Goal: Task Accomplishment & Management: Complete application form

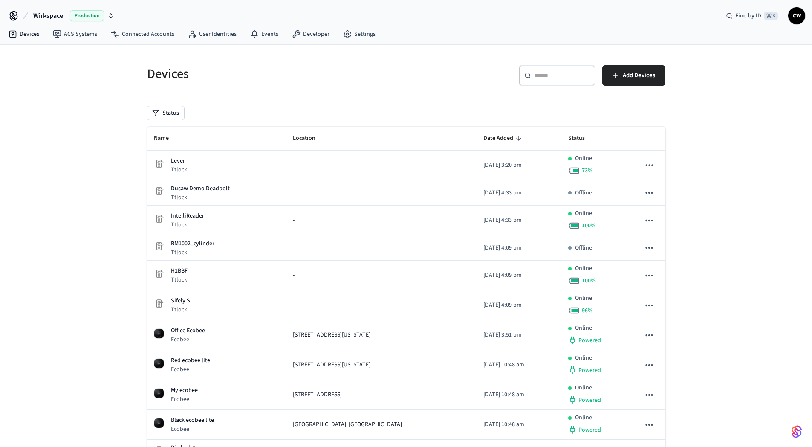
drag, startPoint x: 100, startPoint y: 196, endPoint x: 111, endPoint y: 195, distance: 10.7
click at [101, 196] on div "Devices ​ ​ Add Devices Status Name Location Date Added Status Lever Ttlock - 2…" at bounding box center [406, 324] width 812 height 558
click at [99, 241] on div "Devices ​ ​ Add Devices Status Name Location Date Added Status Lever Ttlock - 2…" at bounding box center [406, 324] width 812 height 558
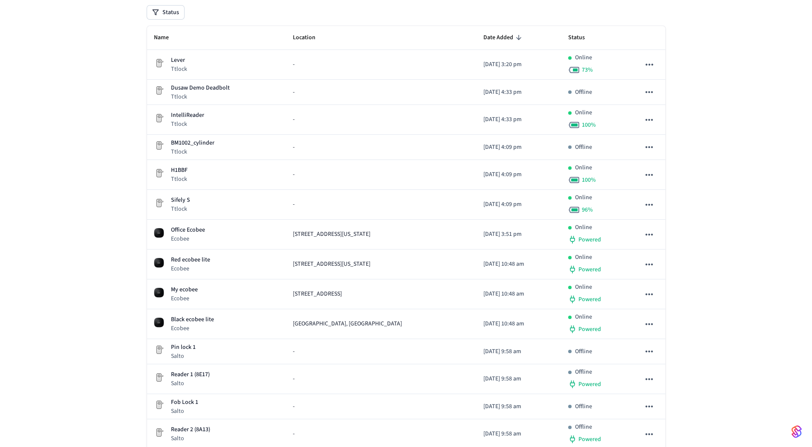
scroll to position [156, 0]
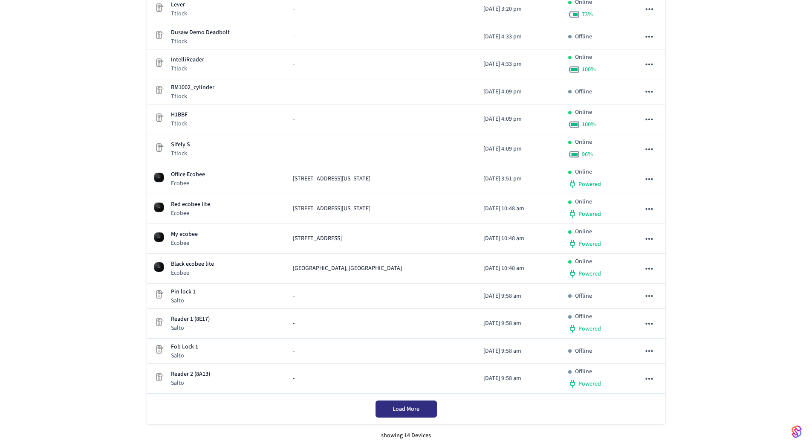
click at [411, 409] on span "Load More" at bounding box center [406, 409] width 27 height 9
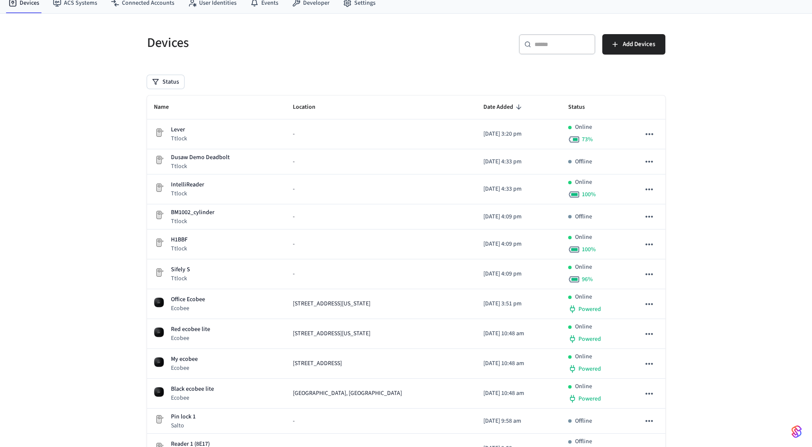
scroll to position [0, 0]
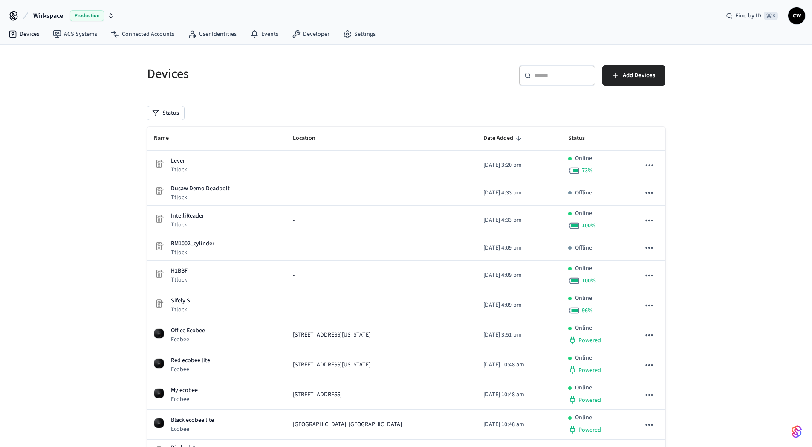
click at [86, 287] on div "Devices ​ ​ Add Devices Status Name Location Date Added Status Lever Ttlock - 2…" at bounding box center [406, 324] width 812 height 558
click at [108, 80] on div "Devices ​ ​ Add Devices Status Name Location Date Added Status Lever Ttlock - 2…" at bounding box center [406, 324] width 812 height 558
click at [75, 93] on div "Devices ​ ​ Add Devices Status Name Location Date Added Status Lever Ttlock - 2…" at bounding box center [406, 324] width 812 height 558
click at [49, 14] on span "Wirkspace" at bounding box center [48, 16] width 30 height 10
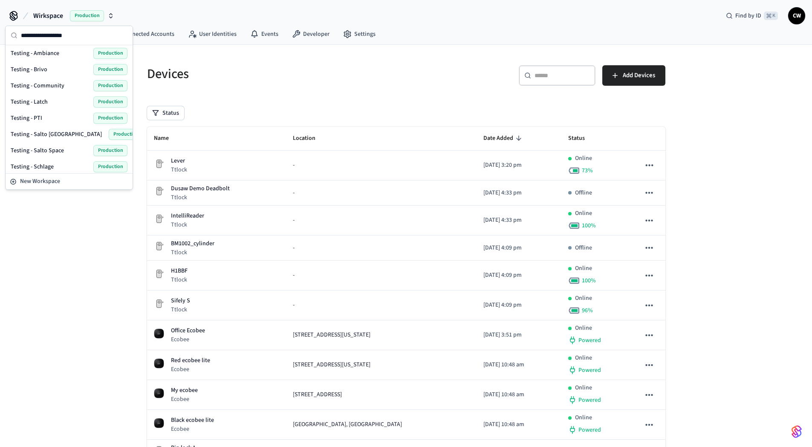
scroll to position [421, 0]
click at [70, 87] on div "Testing - Community Production" at bounding box center [69, 87] width 117 height 11
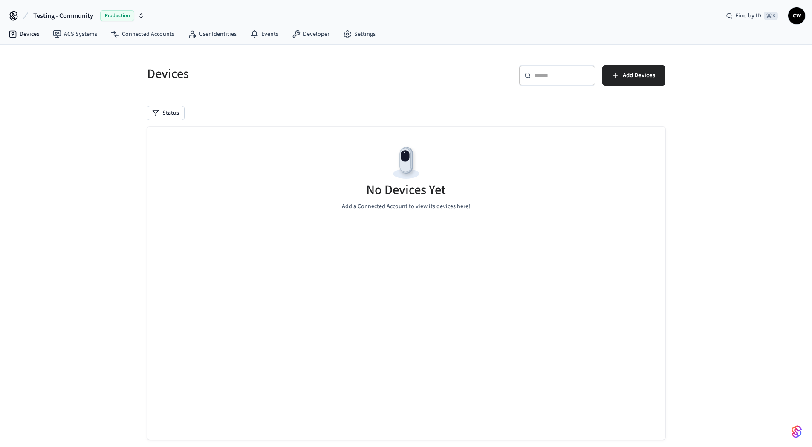
click at [70, 165] on div "Devices ​ ​ Add Devices Status No Devices Yet Add a Connected Account to view i…" at bounding box center [406, 253] width 812 height 417
click at [64, 26] on link "ACS Systems" at bounding box center [75, 33] width 58 height 15
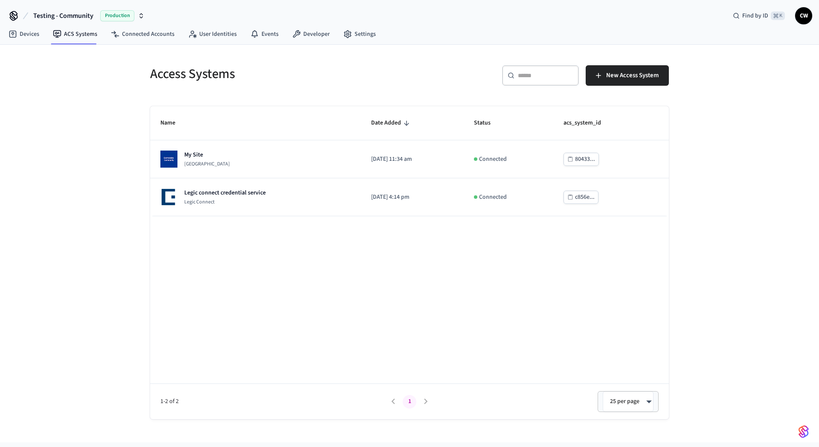
click at [53, 132] on div "Access Systems ​ ​ New Access System Name Date Added Status acs_system_id My Si…" at bounding box center [409, 243] width 819 height 397
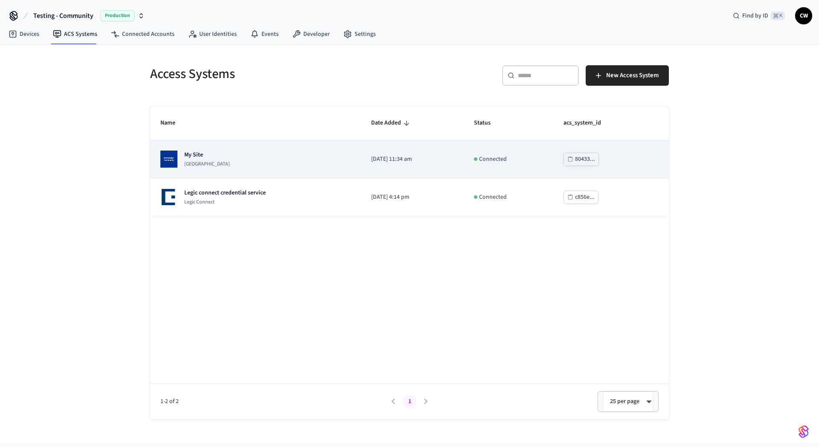
click at [243, 149] on td "My Site Dormakaba Community Site" at bounding box center [255, 159] width 211 height 38
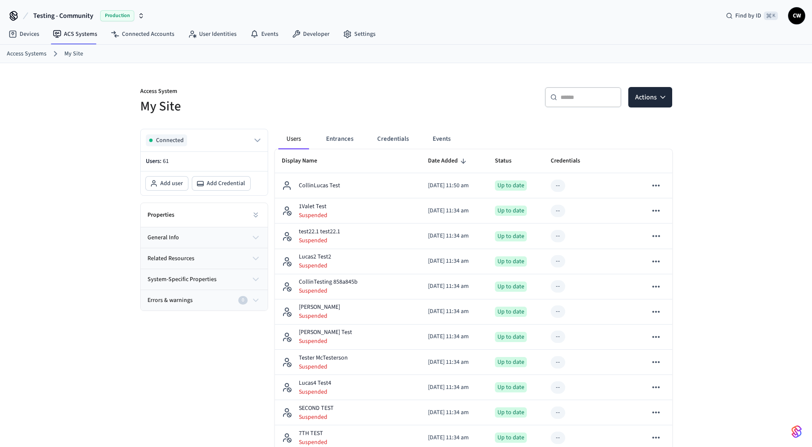
click at [312, 103] on h5 "My Site" at bounding box center [270, 106] width 261 height 17
click at [188, 32] on icon at bounding box center [192, 34] width 9 height 9
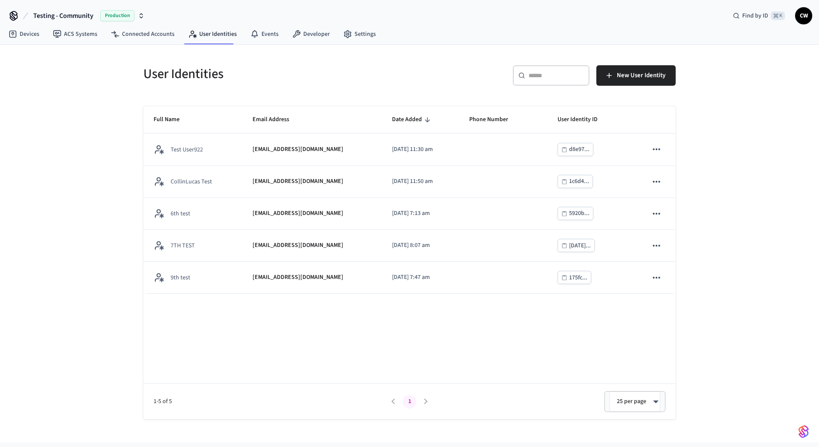
click at [82, 142] on div "User Identities ​ ​ New User Identity Full Name Email Address Date Added Phone …" at bounding box center [409, 243] width 819 height 397
click at [281, 72] on h5 "User Identities" at bounding box center [273, 73] width 261 height 17
click at [620, 80] on span "New User Identity" at bounding box center [641, 75] width 49 height 11
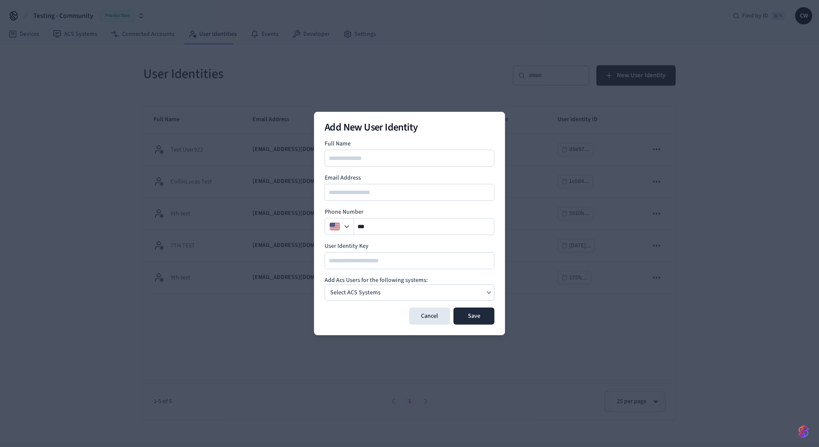
click at [446, 130] on h2 "Add New User Identity" at bounding box center [410, 127] width 170 height 10
click at [406, 165] on div at bounding box center [410, 158] width 170 height 17
click at [405, 156] on input at bounding box center [409, 158] width 169 height 10
click at [427, 313] on button "Cancel" at bounding box center [429, 315] width 41 height 17
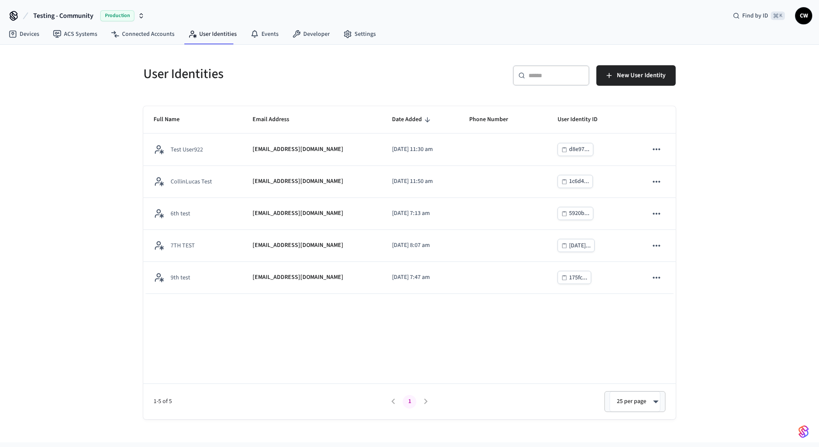
drag, startPoint x: 75, startPoint y: 114, endPoint x: 99, endPoint y: 106, distance: 25.2
click at [78, 114] on div "User Identities ​ ​ New User Identity Full Name Email Address Date Added Phone …" at bounding box center [409, 243] width 819 height 397
click at [156, 38] on link "Connected Accounts" at bounding box center [142, 33] width 77 height 15
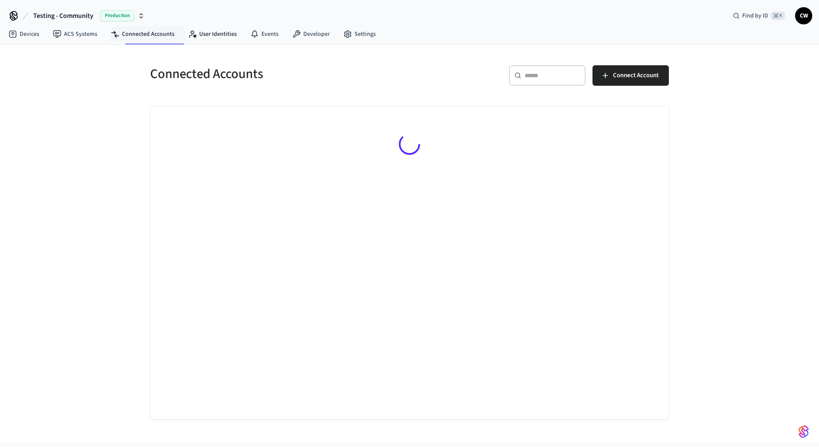
click at [212, 43] on nav "Devices ACS Systems Connected Accounts User Identities Events Developer Settings" at bounding box center [192, 35] width 381 height 20
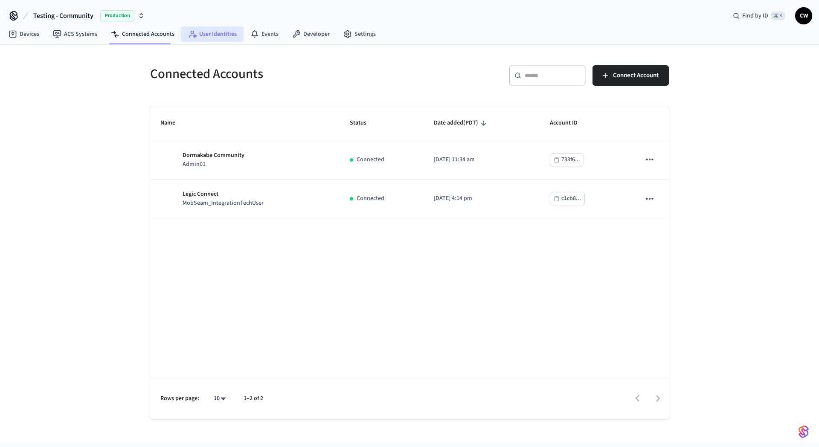
click at [206, 39] on link "User Identities" at bounding box center [212, 33] width 62 height 15
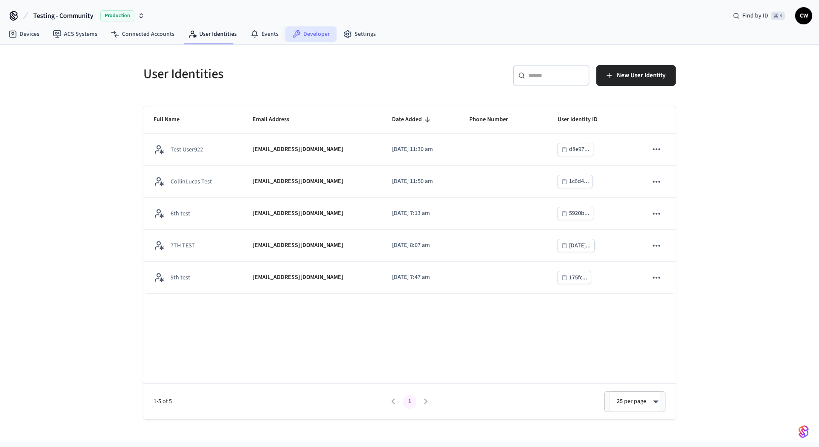
click at [324, 35] on link "Developer" at bounding box center [310, 33] width 51 height 15
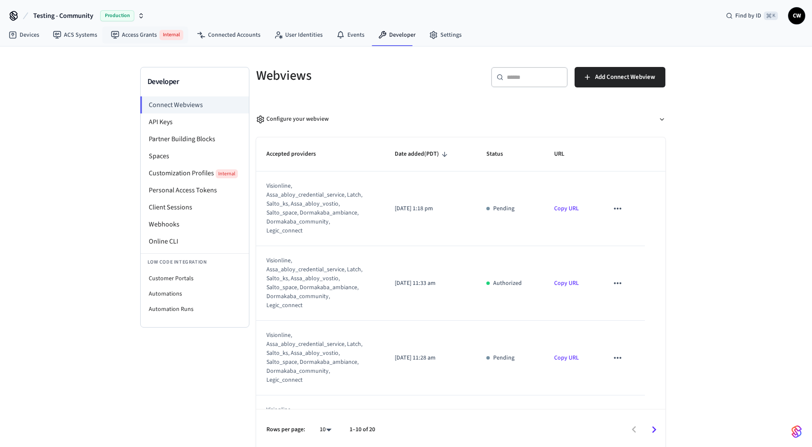
click at [55, 136] on div "Developer Connect Webviews API Keys Partner Building Blocks Spaces Customizatio…" at bounding box center [406, 248] width 812 height 404
click at [75, 97] on div "Developer Connect Webviews API Keys Partner Building Blocks Spaces Customizatio…" at bounding box center [406, 248] width 812 height 404
click at [73, 37] on link "ACS Systems" at bounding box center [75, 34] width 58 height 15
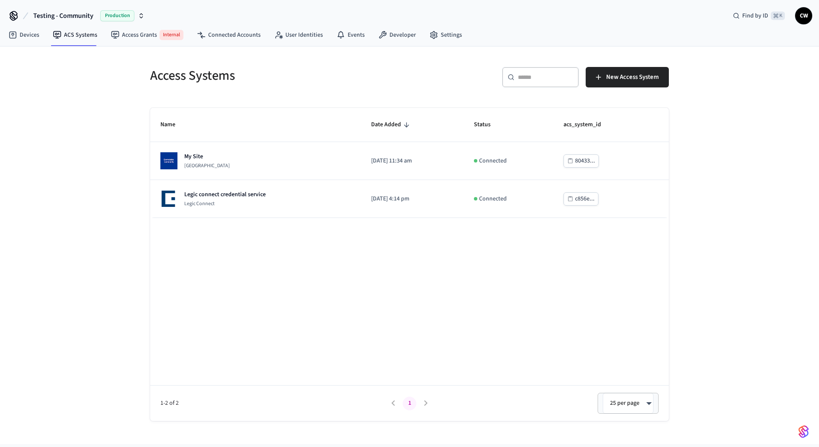
click at [72, 128] on div "Access Systems ​ ​ New Access System Name Date Added Status acs_system_id My Si…" at bounding box center [409, 244] width 819 height 397
click at [378, 38] on icon at bounding box center [382, 35] width 9 height 9
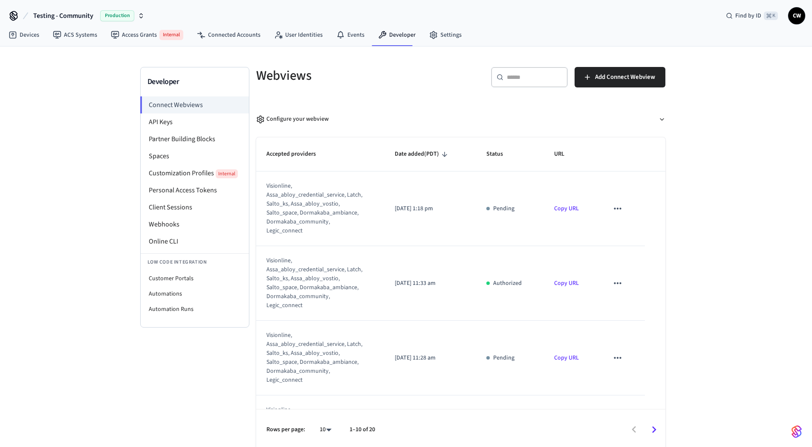
click at [68, 153] on div "Developer Connect Webviews API Keys Partner Building Blocks Spaces Customizatio…" at bounding box center [406, 248] width 812 height 404
click at [154, 38] on link "Access Grants Internal" at bounding box center [147, 34] width 86 height 17
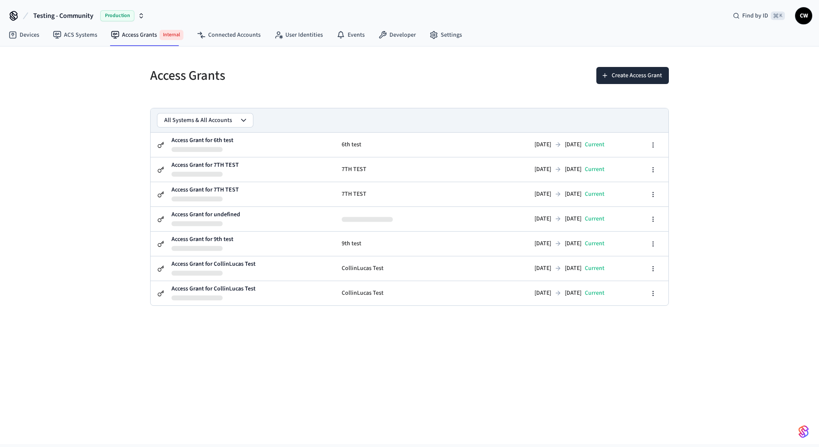
click at [99, 119] on div "Access Grants Create Access Grant All Systems & All Accounts Access Grant for 6…" at bounding box center [409, 244] width 819 height 397
click at [617, 81] on button "Create Access Grant" at bounding box center [632, 75] width 72 height 17
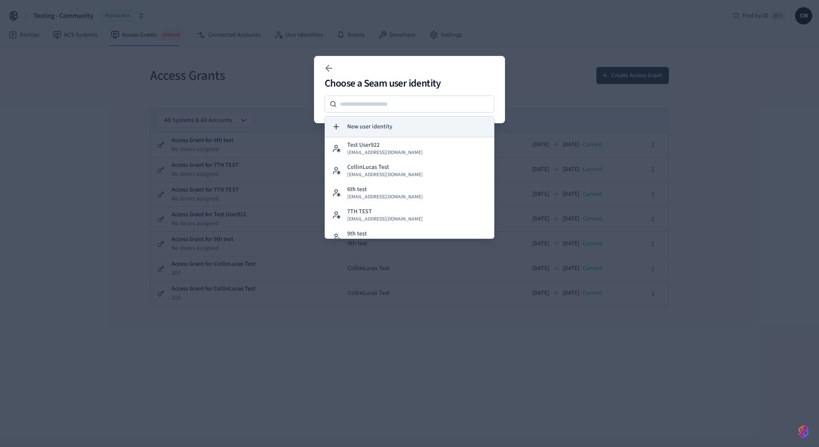
click at [400, 128] on button "New user identity" at bounding box center [409, 126] width 169 height 20
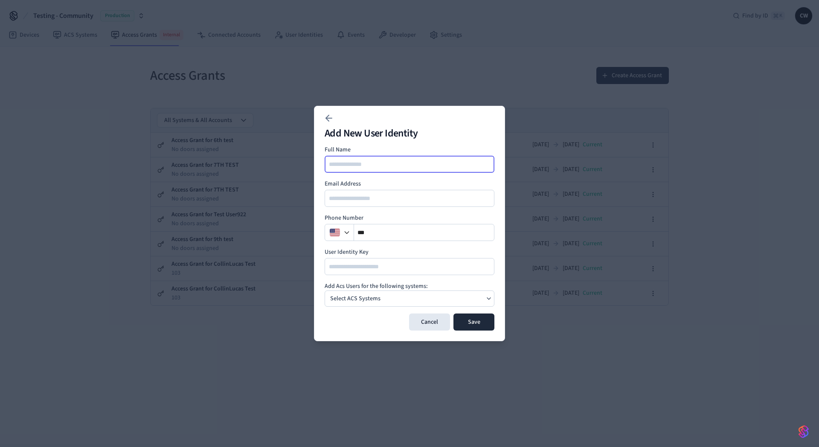
click at [399, 169] on input at bounding box center [409, 164] width 169 height 10
type input "******"
type input "*"
click at [438, 163] on input "******" at bounding box center [409, 164] width 169 height 10
type input "**********"
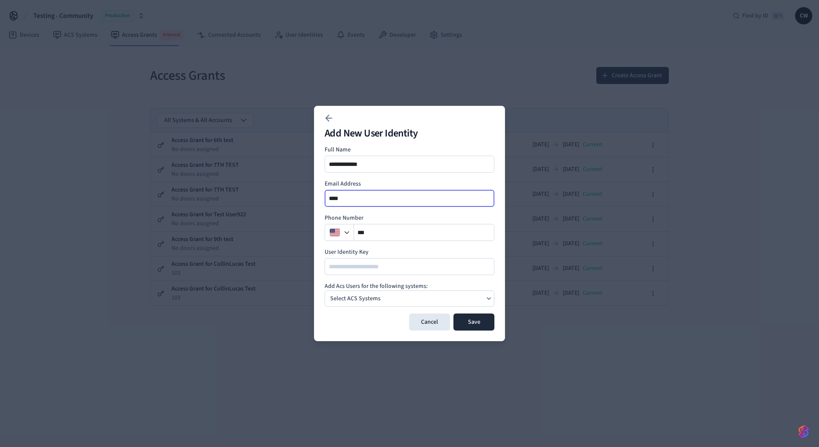
type input "**********"
click at [450, 137] on h2 "Add New User Identity" at bounding box center [410, 133] width 170 height 10
click at [422, 295] on div "Select ACS Systems" at bounding box center [410, 298] width 170 height 16
click at [362, 323] on span "[GEOGRAPHIC_DATA]" at bounding box center [371, 324] width 46 height 7
click at [443, 281] on form "**********" at bounding box center [410, 237] width 170 height 185
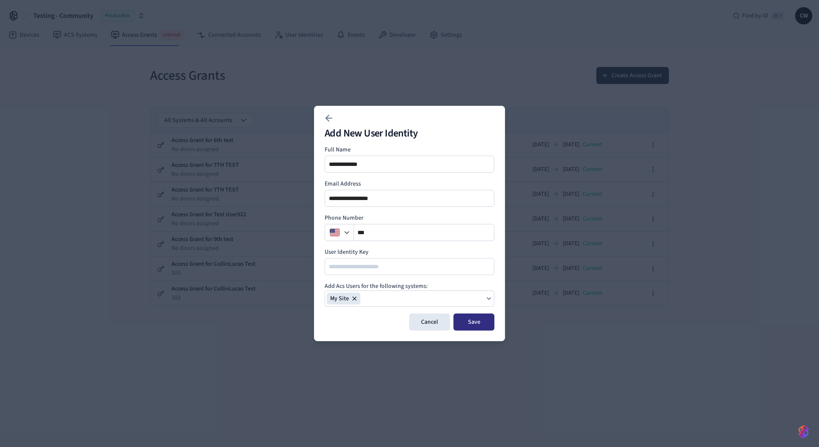
click at [472, 319] on button "Save" at bounding box center [473, 321] width 41 height 17
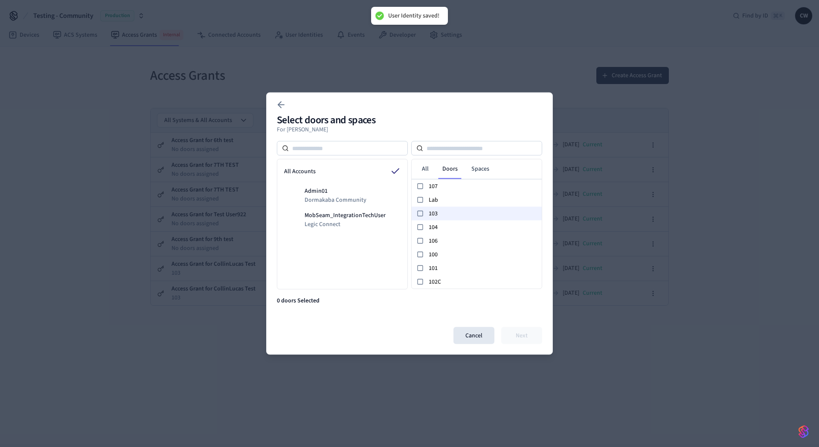
click at [455, 214] on span "103" at bounding box center [484, 213] width 110 height 9
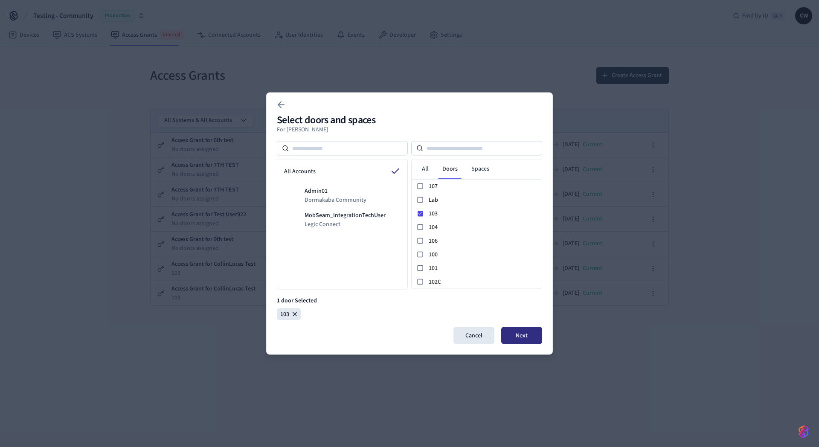
click at [525, 336] on button "Next" at bounding box center [521, 335] width 41 height 17
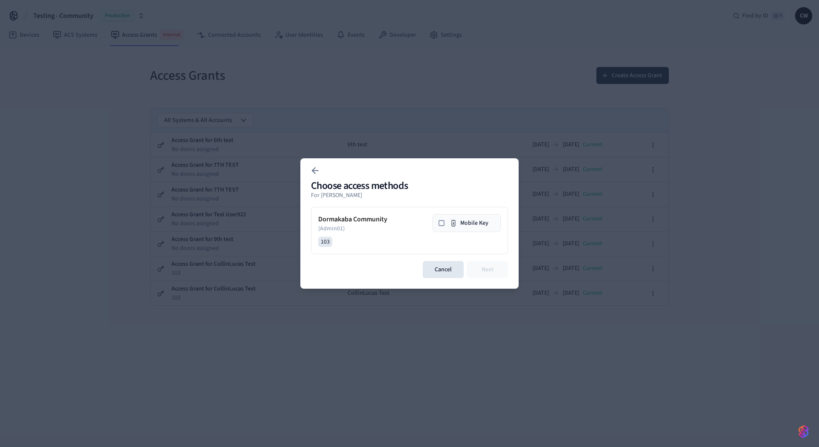
click at [442, 223] on icon at bounding box center [441, 223] width 7 height 7
click at [488, 271] on button "Next" at bounding box center [487, 269] width 41 height 17
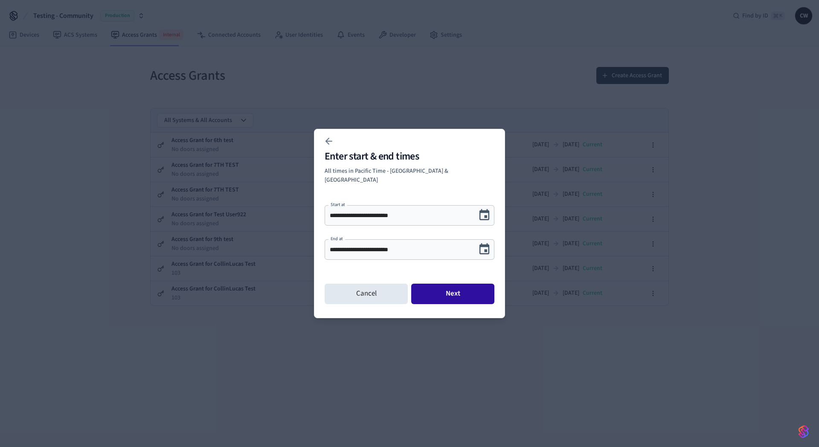
click at [453, 293] on button "Next" at bounding box center [452, 294] width 83 height 20
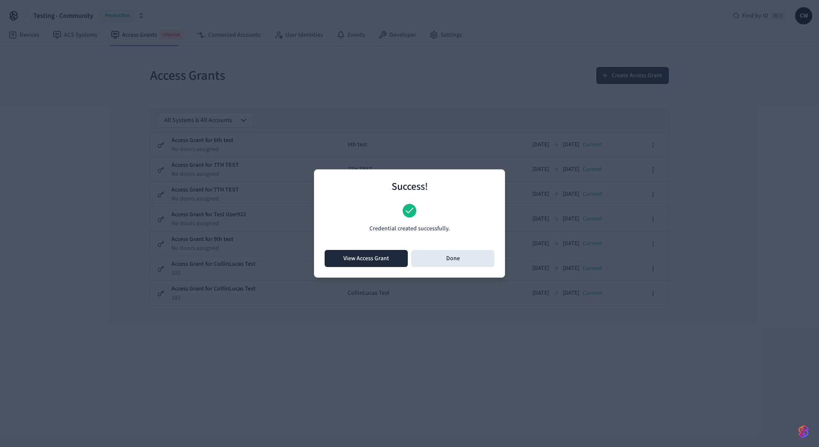
click at [365, 255] on button "View Access Grant" at bounding box center [366, 258] width 83 height 17
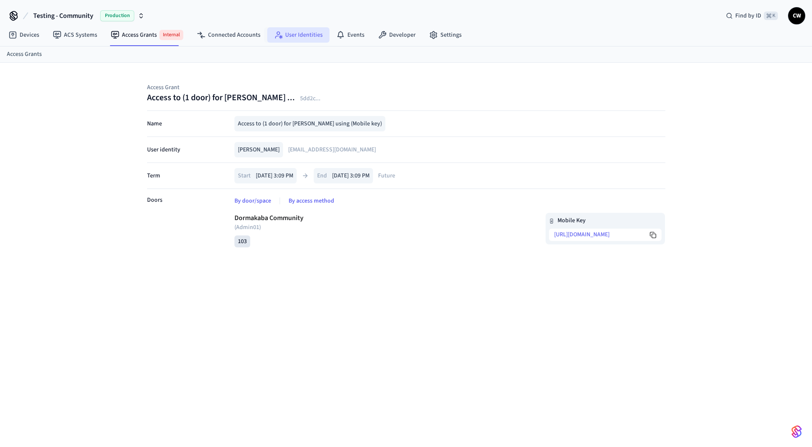
click at [300, 31] on link "User Identities" at bounding box center [298, 34] width 62 height 15
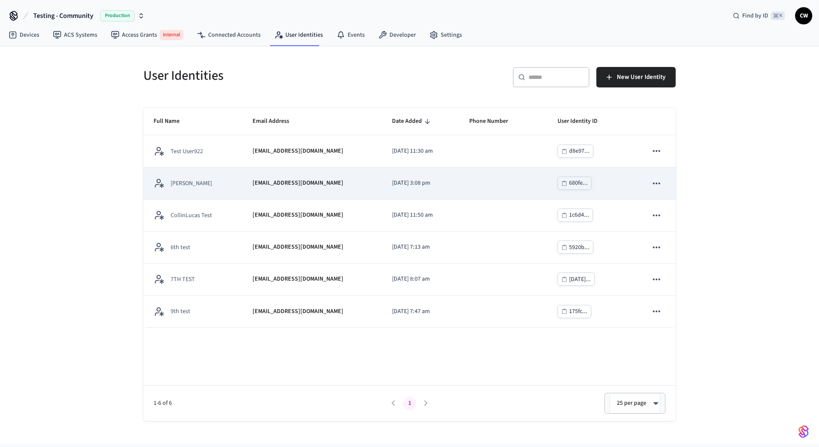
click at [259, 173] on td "collin@getseam.com" at bounding box center [311, 184] width 139 height 32
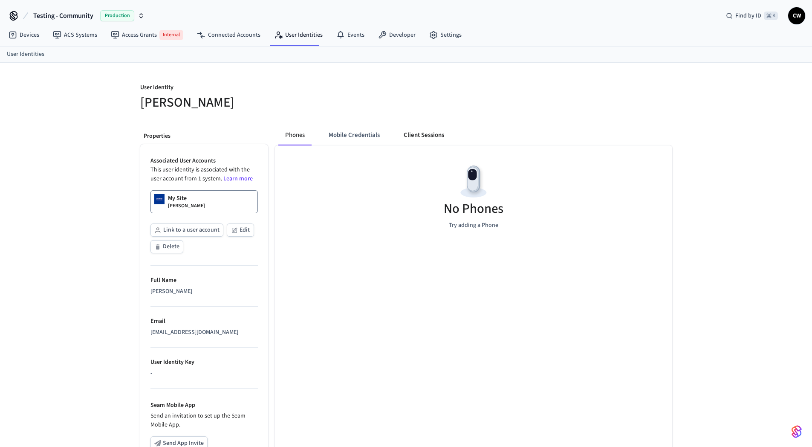
click at [431, 131] on button "Client Sessions" at bounding box center [424, 135] width 54 height 20
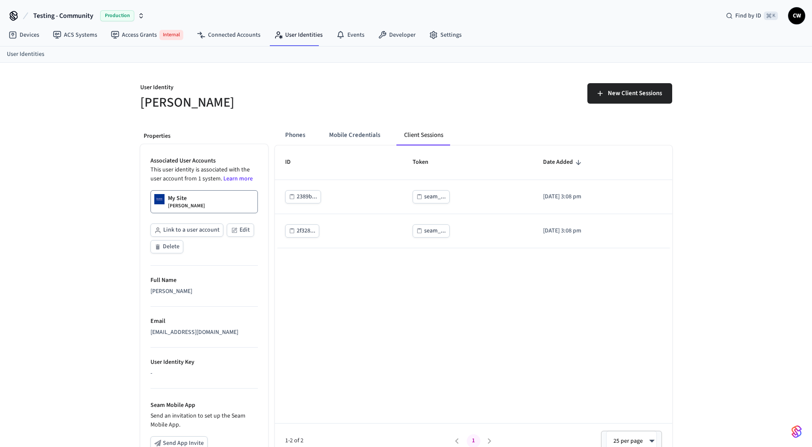
click at [395, 92] on p "User Identity" at bounding box center [270, 88] width 261 height 11
click at [290, 131] on button "Phones" at bounding box center [295, 135] width 34 height 20
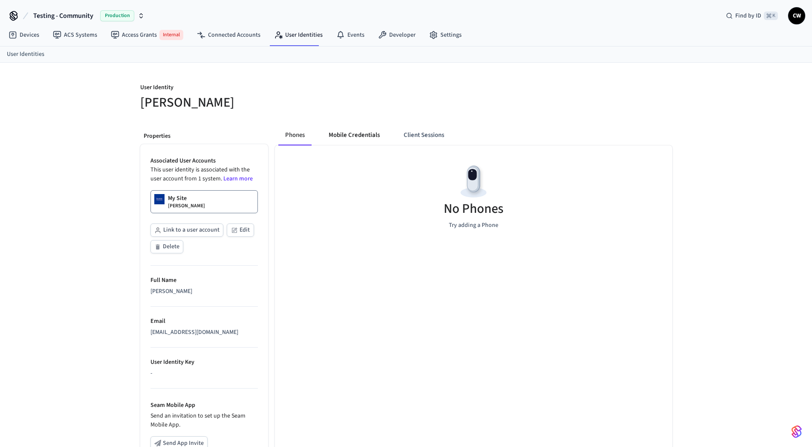
click at [354, 135] on button "Mobile Credentials" at bounding box center [354, 135] width 65 height 20
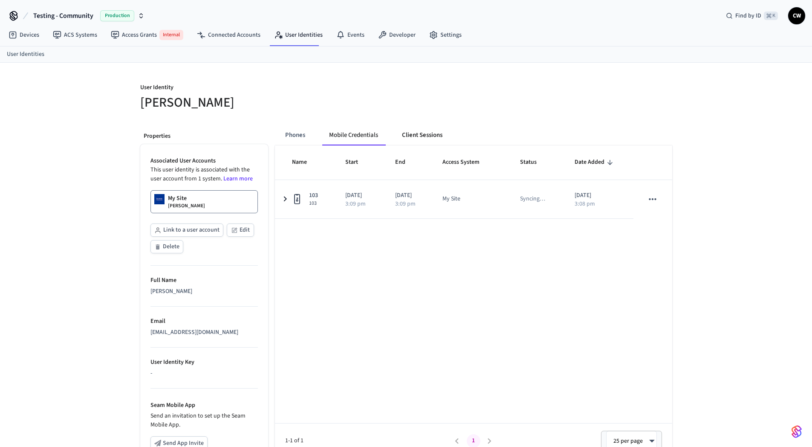
click at [412, 133] on button "Client Sessions" at bounding box center [422, 135] width 54 height 20
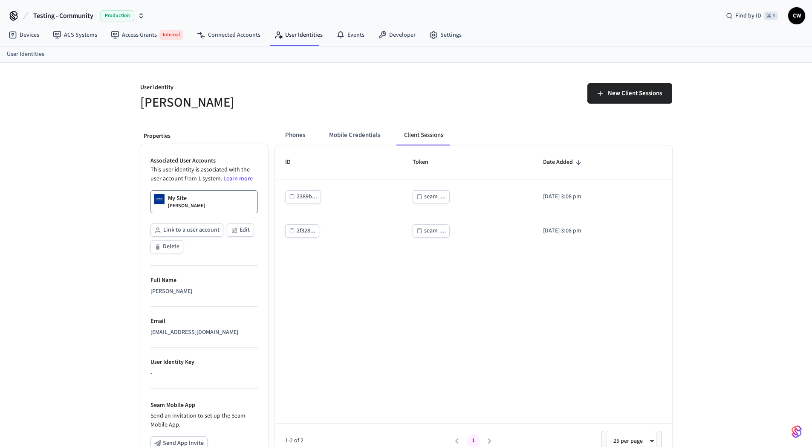
click at [386, 93] on p "User Identity" at bounding box center [270, 88] width 261 height 11
click at [405, 344] on div "ID Token Date Added 2389b... seam_... 2025/09/24 at 3:08 pm 2f328... seam_... 2…" at bounding box center [473, 301] width 397 height 313
click at [359, 92] on p "User Identity" at bounding box center [270, 88] width 261 height 11
click at [354, 131] on button "Mobile Credentials" at bounding box center [354, 135] width 65 height 20
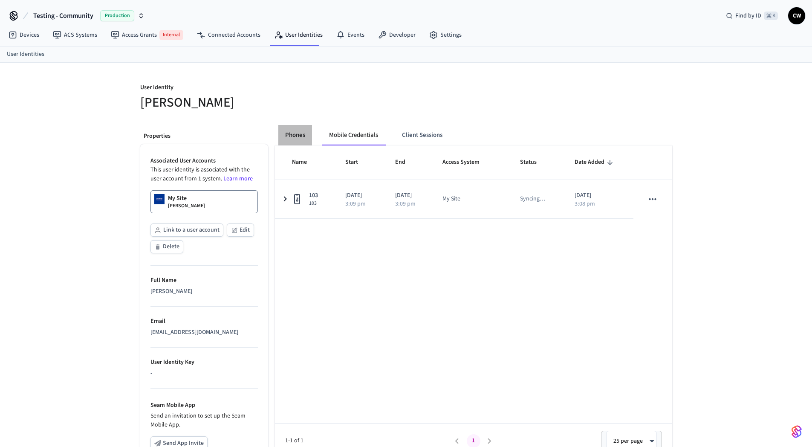
click at [303, 136] on button "Phones" at bounding box center [295, 135] width 34 height 20
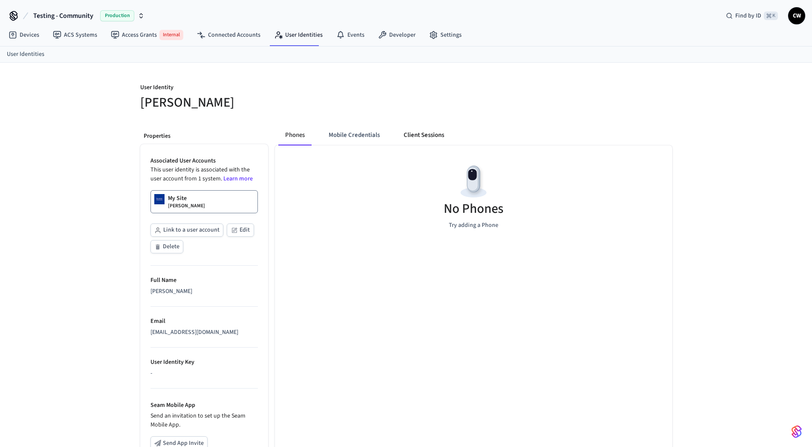
click at [414, 133] on button "Client Sessions" at bounding box center [424, 135] width 54 height 20
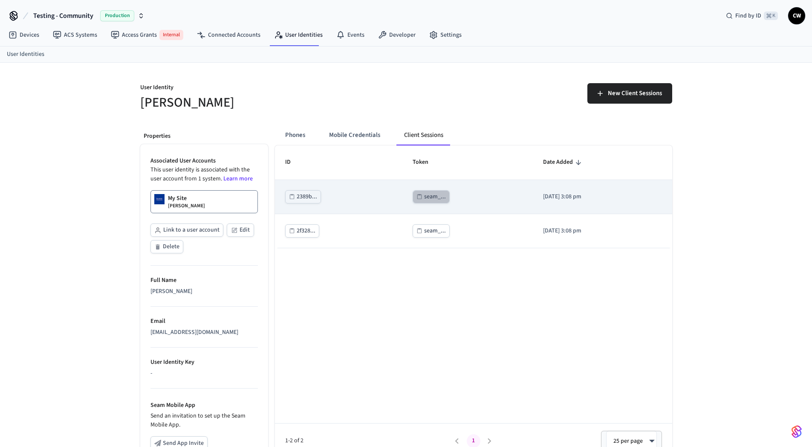
click at [426, 200] on div "seam_..." at bounding box center [435, 196] width 22 height 11
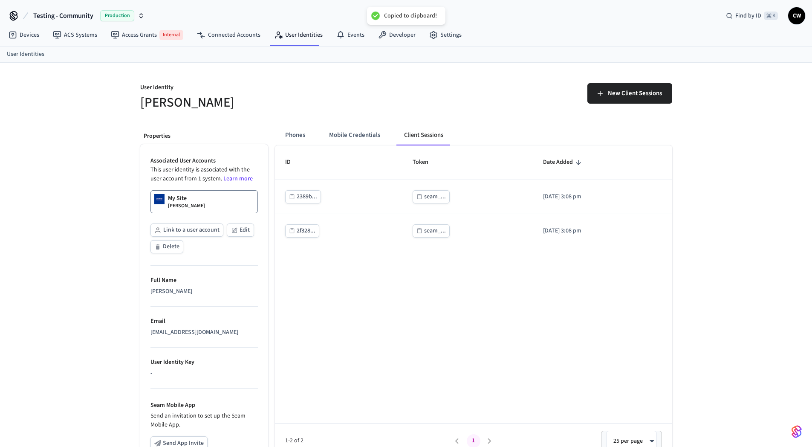
click at [406, 107] on div "New Client Sessions" at bounding box center [536, 92] width 271 height 38
click at [94, 223] on div "User Identity Collin Wirkus New Client Sessions Properties Associated User Acco…" at bounding box center [406, 322] width 812 height 518
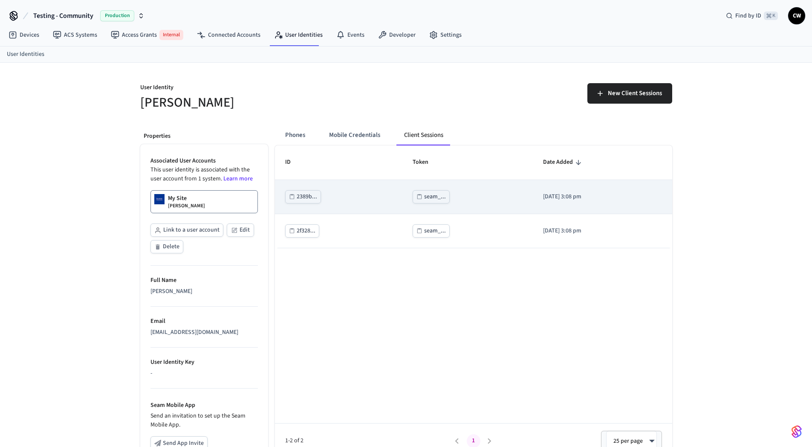
click at [424, 195] on div "seam_..." at bounding box center [435, 196] width 22 height 11
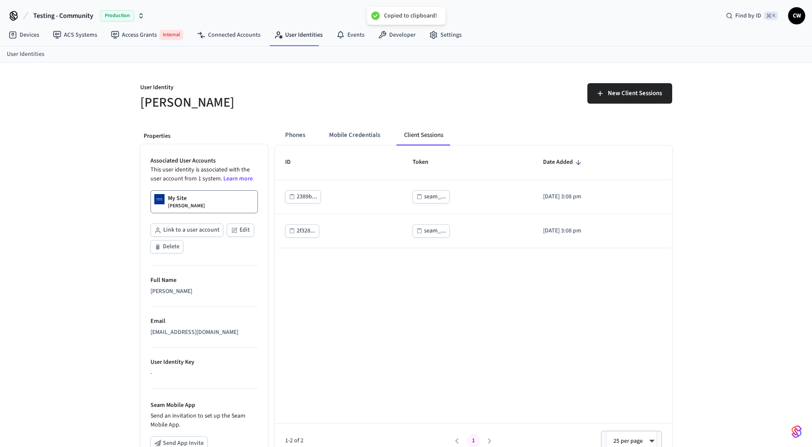
click at [75, 194] on div "User Identity Collin Wirkus New Client Sessions Properties Associated User Acco…" at bounding box center [406, 322] width 812 height 518
click at [83, 130] on div "User Identity Collin Wirkus New Client Sessions Properties Associated User Acco…" at bounding box center [406, 323] width 812 height 520
click at [91, 168] on div "User Identity Collin Wirkus New Client Sessions Properties Associated User Acco…" at bounding box center [406, 323] width 812 height 520
click at [293, 93] on p "User Identity" at bounding box center [270, 88] width 261 height 11
click at [287, 33] on link "User Identities" at bounding box center [298, 34] width 62 height 15
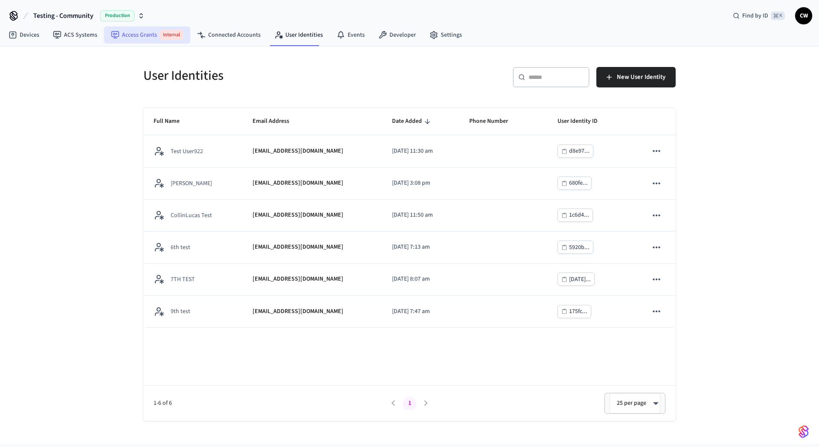
click at [143, 35] on link "Access Grants Internal" at bounding box center [147, 34] width 86 height 17
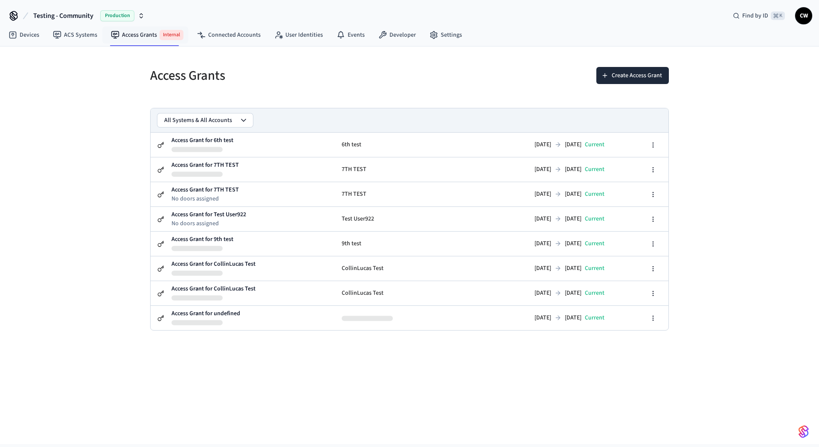
click at [58, 142] on div "Access Grants Create Access Grant All Systems & All Accounts Access Grant for 6…" at bounding box center [409, 244] width 819 height 397
click at [342, 78] on h5 "Access Grants" at bounding box center [277, 75] width 254 height 17
click at [628, 75] on button "Create Access Grant" at bounding box center [632, 75] width 72 height 17
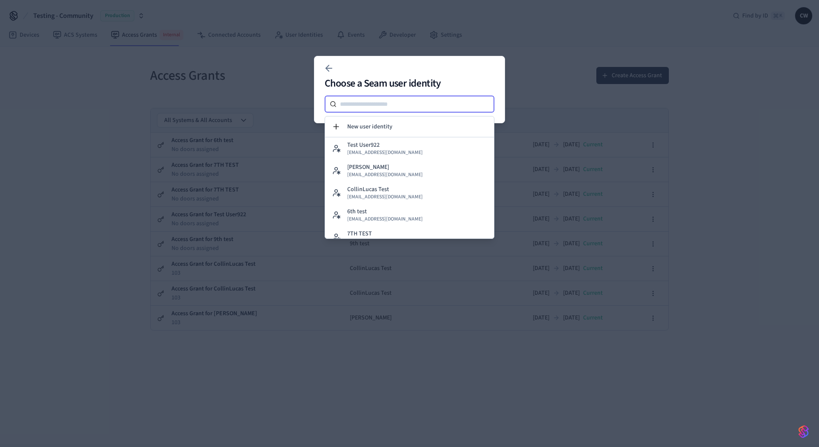
click at [420, 107] on input at bounding box center [415, 104] width 158 height 10
click at [420, 127] on button "New user identity" at bounding box center [409, 126] width 169 height 20
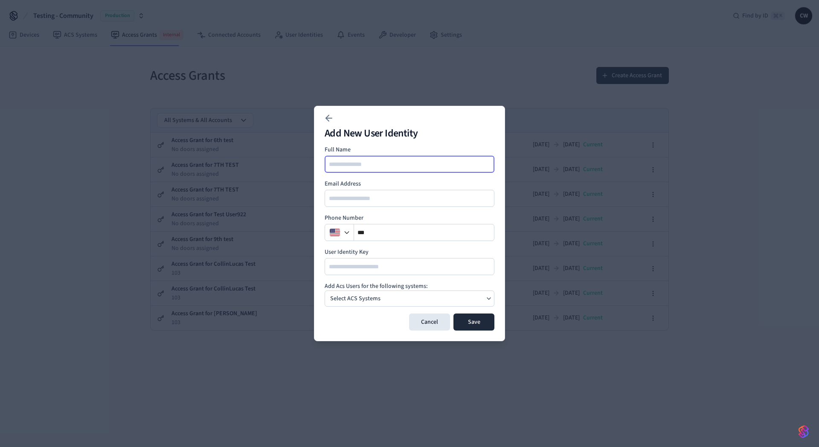
click at [379, 164] on input at bounding box center [409, 164] width 169 height 10
type input "**********"
click at [403, 298] on div "Select ACS Systems" at bounding box center [410, 298] width 170 height 16
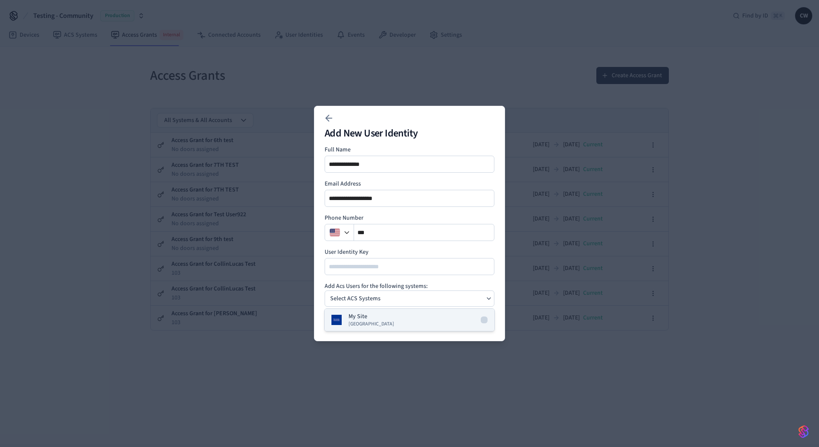
click at [373, 317] on div "My Site Dormakaba Community Site" at bounding box center [371, 319] width 46 height 15
click at [403, 286] on h4 "Add Acs Users for the following systems:" at bounding box center [410, 286] width 170 height 9
click at [471, 321] on button "Save" at bounding box center [473, 321] width 41 height 17
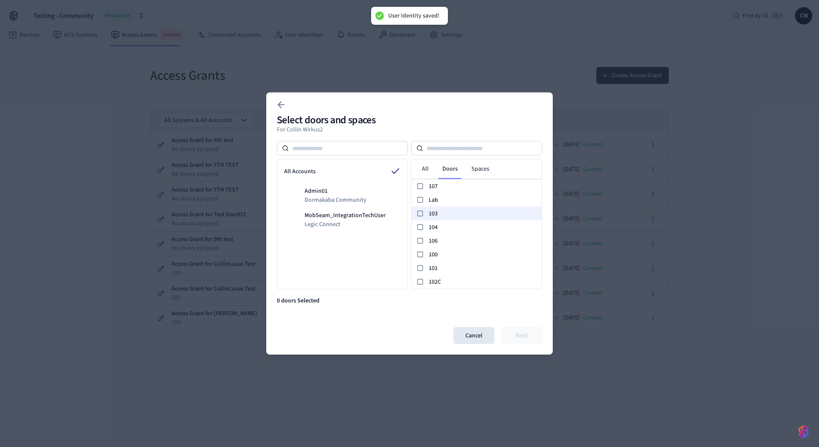
click at [449, 213] on span "103" at bounding box center [484, 213] width 110 height 9
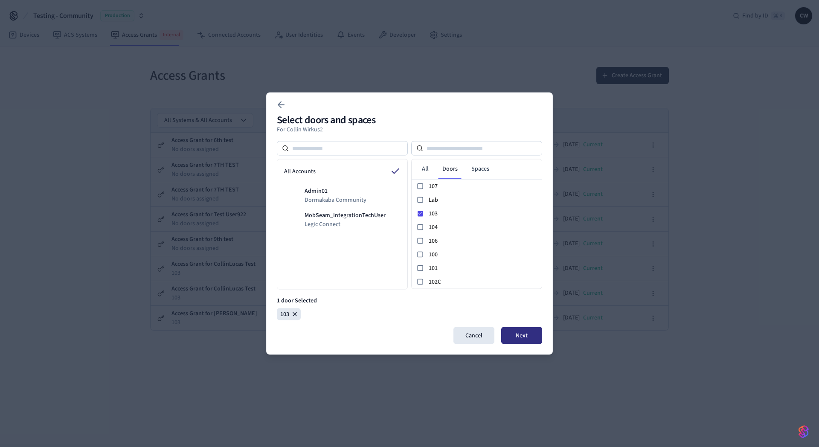
click at [513, 334] on button "Next" at bounding box center [521, 335] width 41 height 17
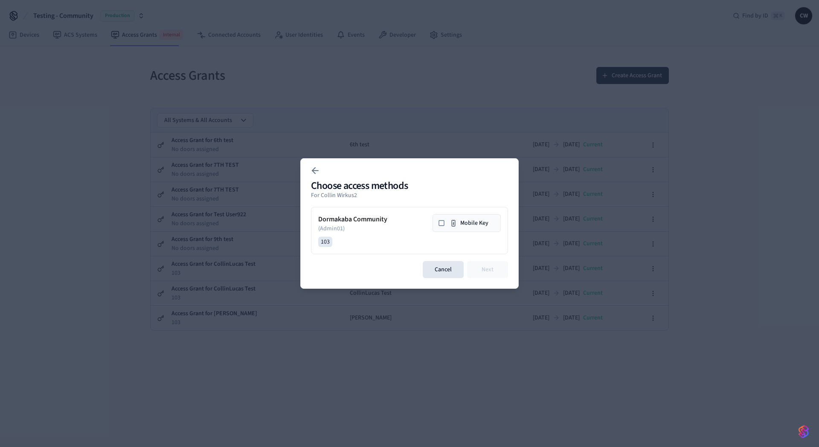
click at [482, 224] on button "Mobile Key" at bounding box center [466, 223] width 68 height 18
click at [491, 271] on button "Next" at bounding box center [487, 269] width 41 height 17
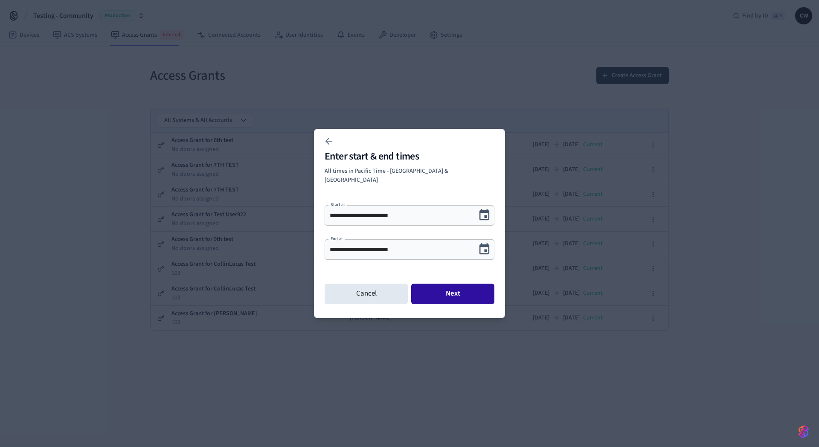
click at [462, 289] on button "Next" at bounding box center [452, 294] width 83 height 20
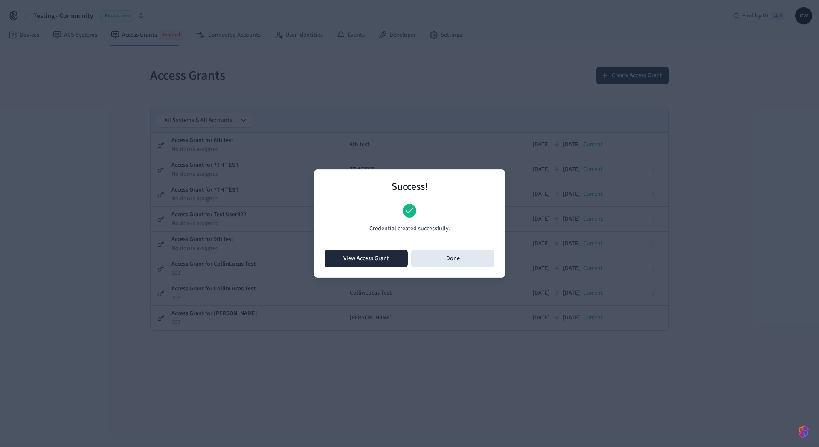
click at [355, 261] on button "View Access Grant" at bounding box center [366, 258] width 83 height 17
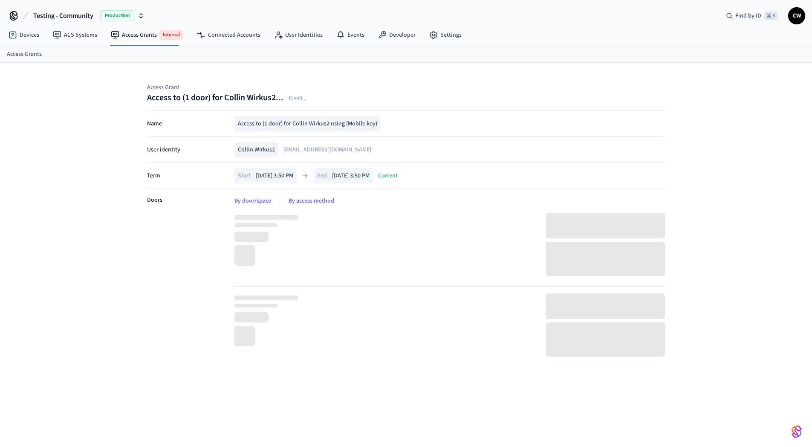
drag, startPoint x: 308, startPoint y: 104, endPoint x: 302, endPoint y: 85, distance: 20.6
click at [308, 103] on div "Access Grant Access to (1 door) for Collin Wirkus2... f1e40 ... Name Access to …" at bounding box center [406, 223] width 532 height 280
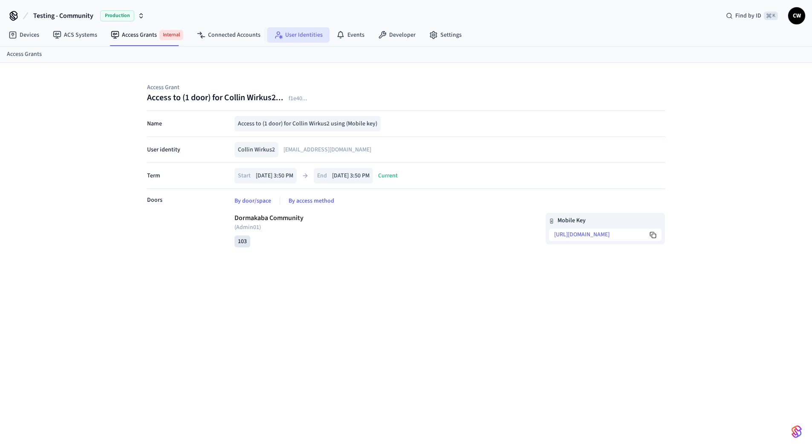
click at [289, 33] on link "User Identities" at bounding box center [298, 34] width 62 height 15
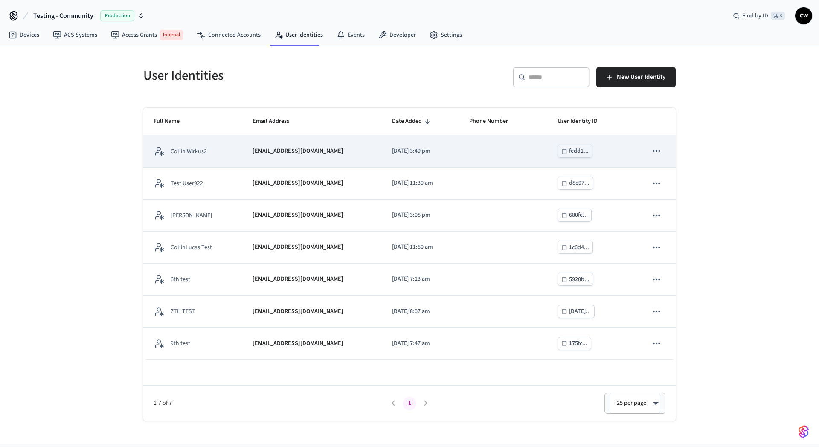
click at [315, 152] on div "collin+2@getseam.com" at bounding box center [311, 151] width 119 height 9
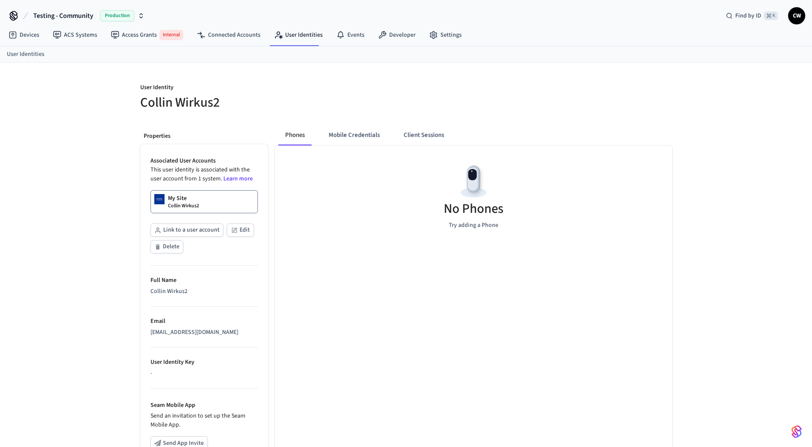
click at [330, 109] on h5 "Collin Wirkus2" at bounding box center [270, 102] width 261 height 17
click at [367, 131] on button "Mobile Credentials" at bounding box center [354, 135] width 65 height 20
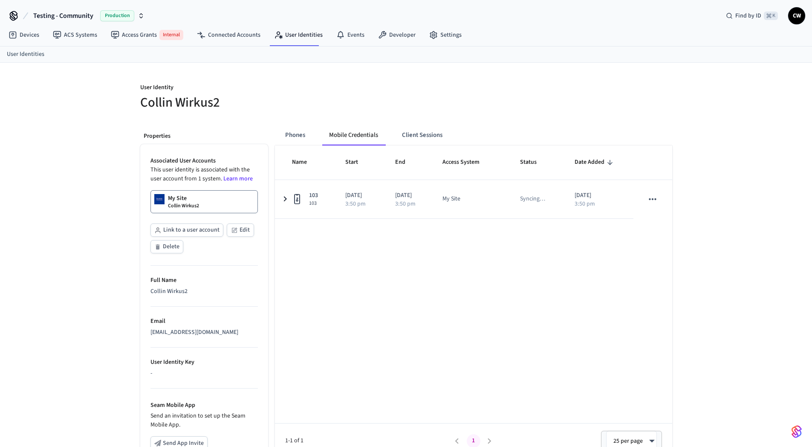
click at [383, 99] on h5 "Collin Wirkus2" at bounding box center [270, 102] width 261 height 17
click at [428, 130] on button "Client Sessions" at bounding box center [422, 135] width 54 height 20
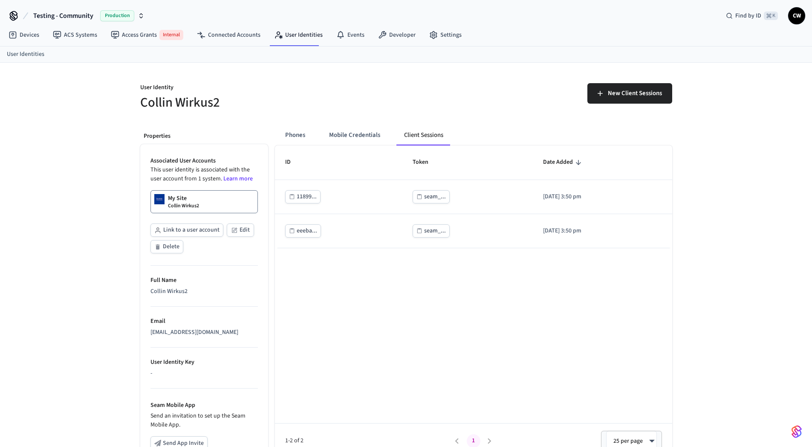
click at [485, 107] on div "New Client Sessions" at bounding box center [541, 96] width 261 height 27
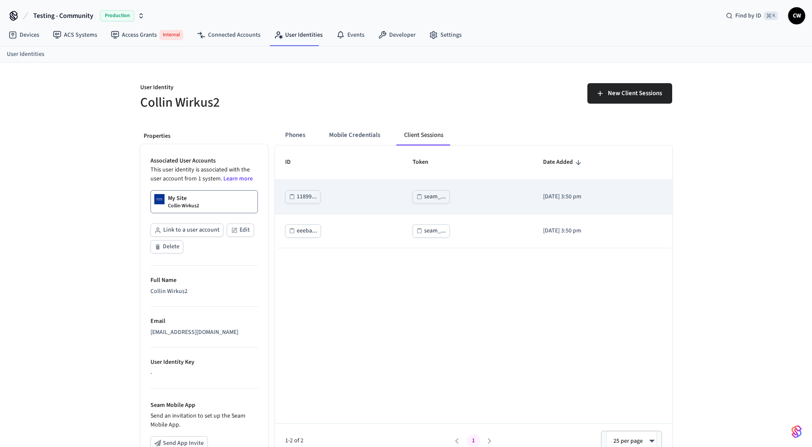
click at [427, 194] on div "seam_..." at bounding box center [435, 196] width 22 height 11
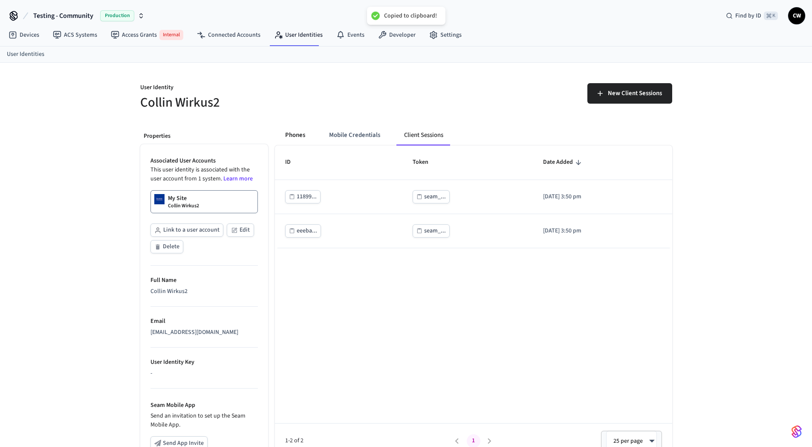
click at [293, 138] on button "Phones" at bounding box center [295, 135] width 34 height 20
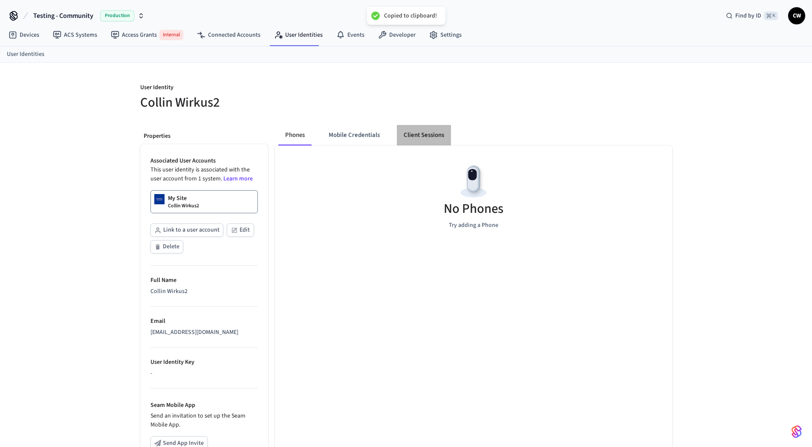
click at [438, 139] on button "Client Sessions" at bounding box center [424, 135] width 54 height 20
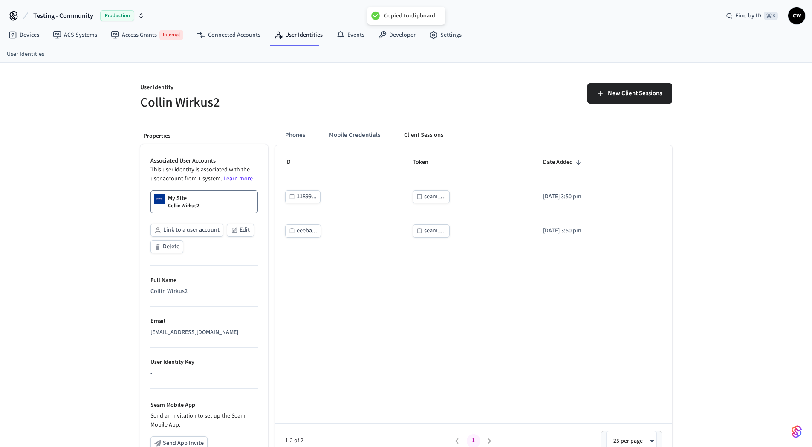
click at [380, 111] on h5 "Collin Wirkus2" at bounding box center [270, 102] width 261 height 17
click at [285, 135] on button "Phones" at bounding box center [295, 135] width 34 height 20
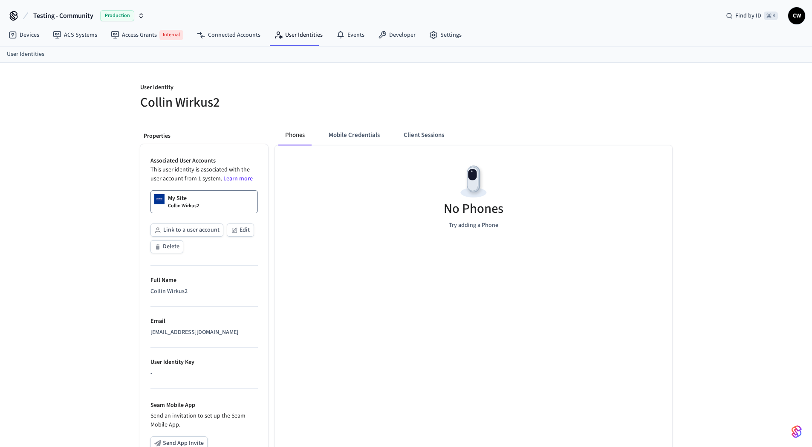
click at [290, 122] on div "Phones Mobile Credentials Client Sessions No Phones Try adding a Phone" at bounding box center [470, 349] width 404 height 462
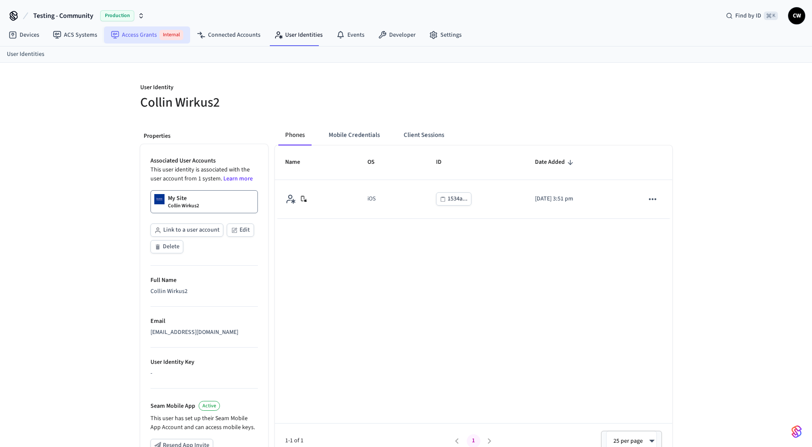
click at [148, 32] on link "Access Grants Internal" at bounding box center [147, 34] width 86 height 17
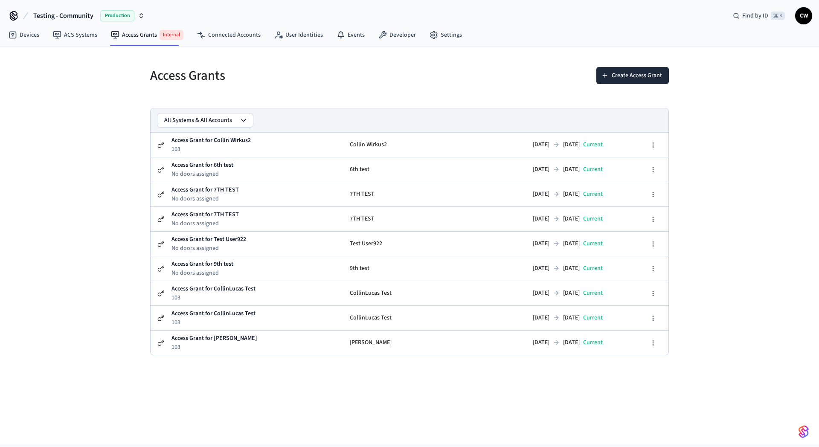
click at [107, 107] on div "Access Grants Create Access Grant All Systems & All Accounts Access Grant for C…" at bounding box center [409, 244] width 819 height 397
click at [446, 72] on div "Create Access Grant" at bounding box center [541, 80] width 254 height 27
click at [632, 78] on button "Create Access Grant" at bounding box center [632, 75] width 72 height 17
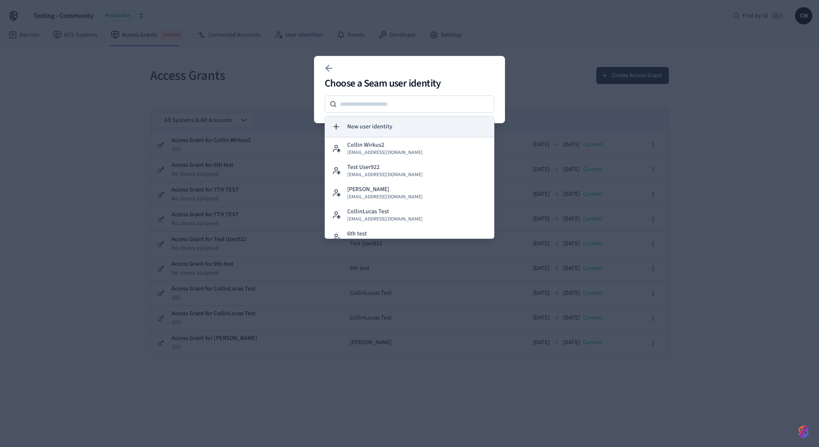
click at [392, 129] on button "New user identity" at bounding box center [409, 126] width 169 height 20
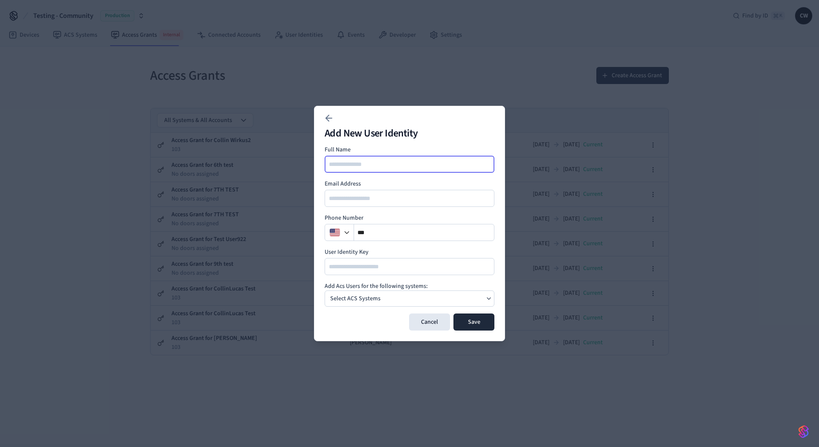
click at [383, 160] on input at bounding box center [409, 164] width 169 height 10
type input "**********"
click at [402, 299] on div "Select ACS Systems" at bounding box center [410, 298] width 170 height 16
click at [362, 319] on p "My Site" at bounding box center [357, 316] width 19 height 9
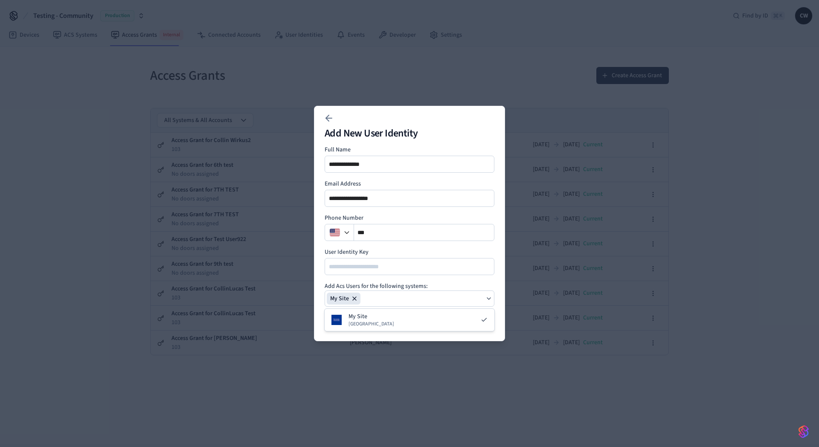
click at [398, 281] on form "**********" at bounding box center [410, 237] width 170 height 185
click at [473, 325] on button "Save" at bounding box center [473, 321] width 41 height 17
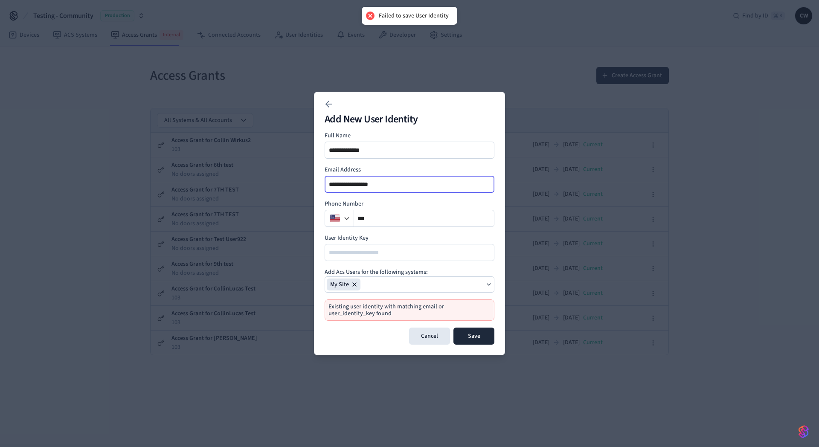
click at [343, 184] on input "**********" at bounding box center [409, 184] width 169 height 10
type input "**********"
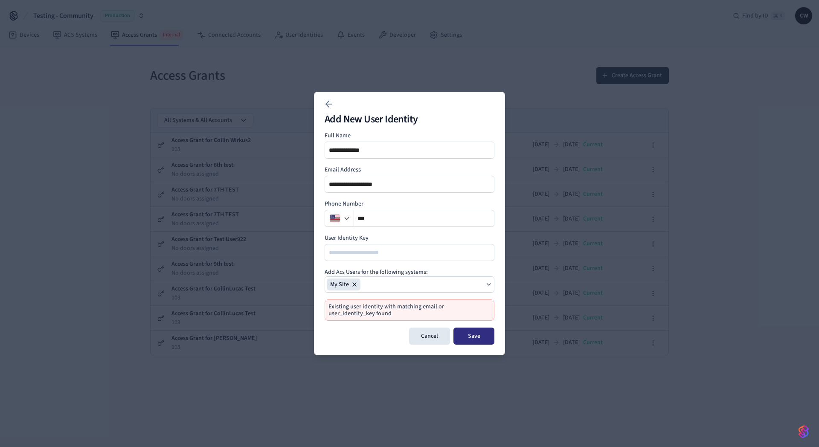
click at [468, 334] on button "Save" at bounding box center [473, 335] width 41 height 17
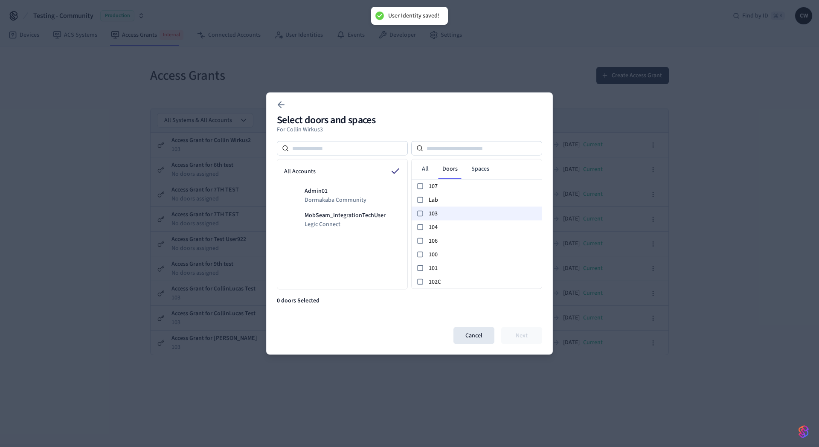
click at [452, 217] on span "103" at bounding box center [484, 213] width 110 height 9
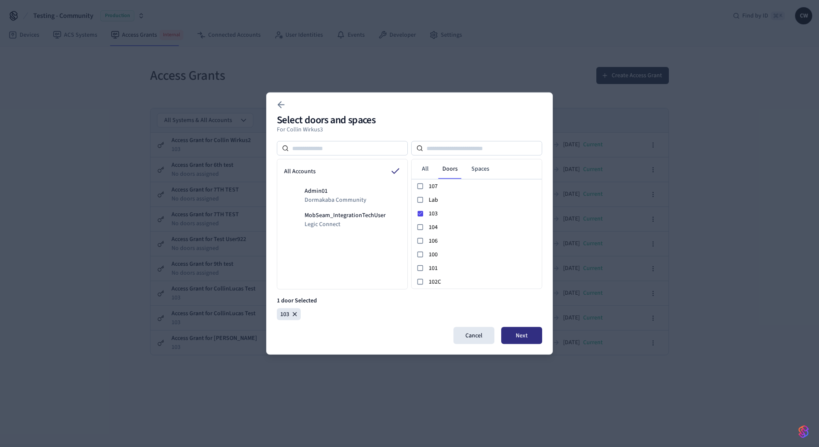
click at [524, 332] on button "Next" at bounding box center [521, 335] width 41 height 17
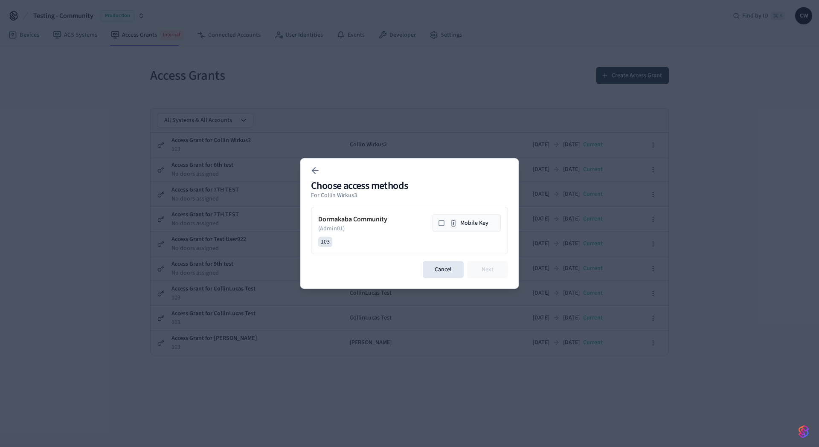
click at [458, 221] on button "Mobile Key" at bounding box center [466, 223] width 68 height 18
click at [488, 267] on button "Next" at bounding box center [487, 269] width 41 height 17
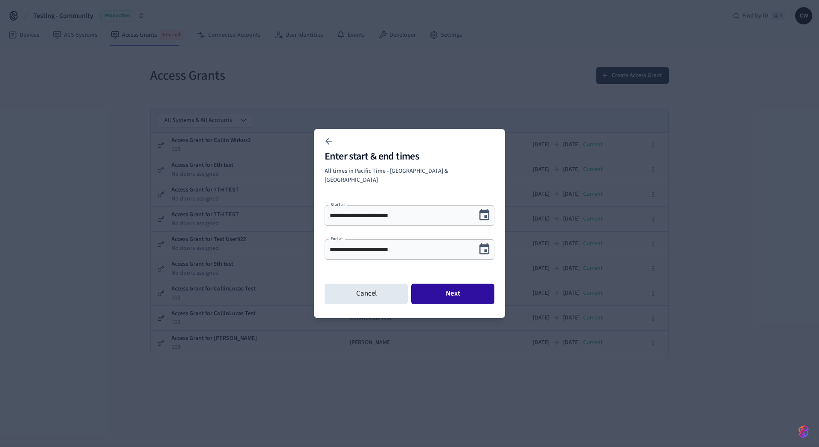
click at [462, 288] on button "Next" at bounding box center [452, 294] width 83 height 20
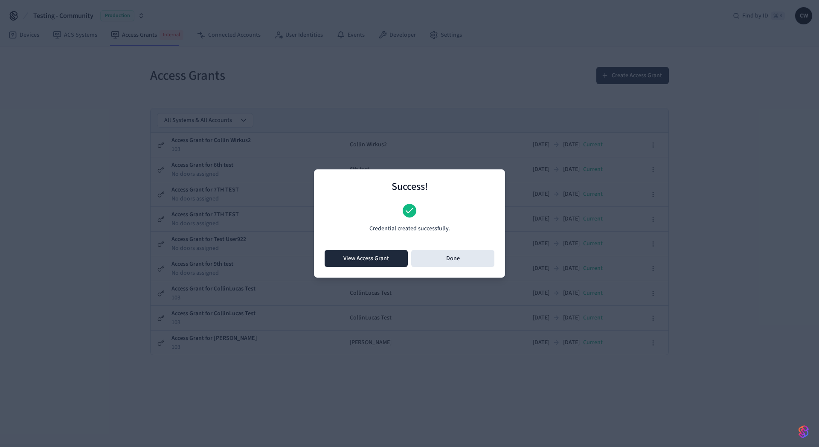
click at [367, 260] on button "View Access Grant" at bounding box center [366, 258] width 83 height 17
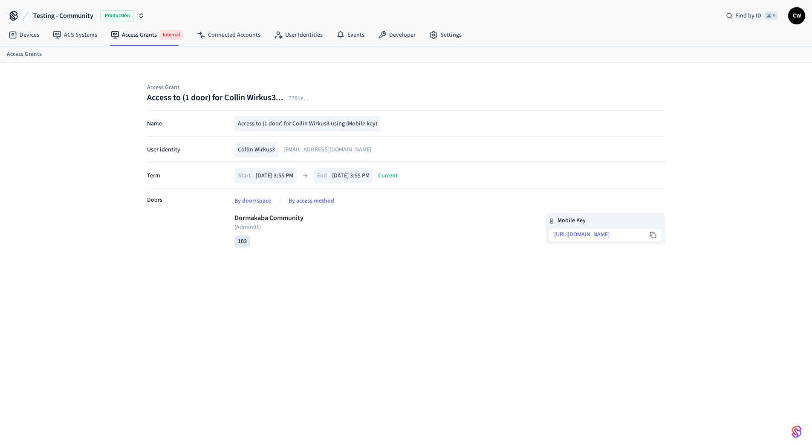
click at [654, 233] on icon at bounding box center [653, 235] width 7 height 7
click at [312, 256] on div "Dormakaba Community ( Admin01 ) 103 Mobile Key https://ik.seam.co/MSNSYC" at bounding box center [450, 232] width 431 height 52
click at [166, 290] on div "Access Grant Access to (1 door) for Collin Wirkus3... 7791e ... Name Access to …" at bounding box center [406, 261] width 812 height 397
click at [305, 30] on link "User Identities" at bounding box center [298, 34] width 62 height 15
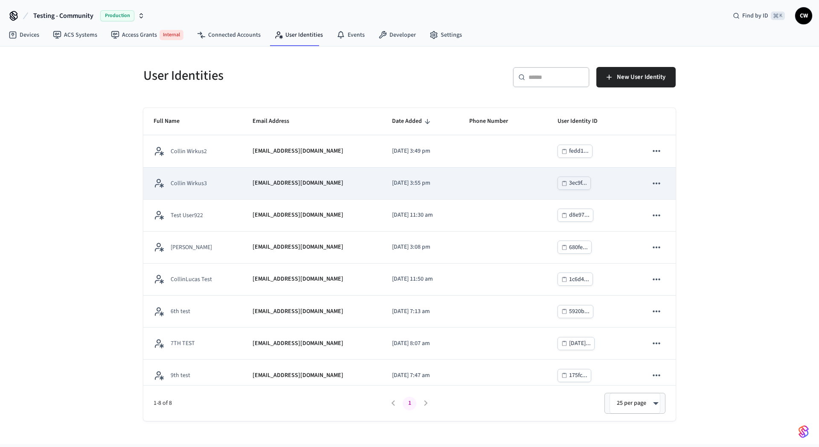
click at [278, 186] on p "collin+3@getseam.com" at bounding box center [297, 183] width 91 height 9
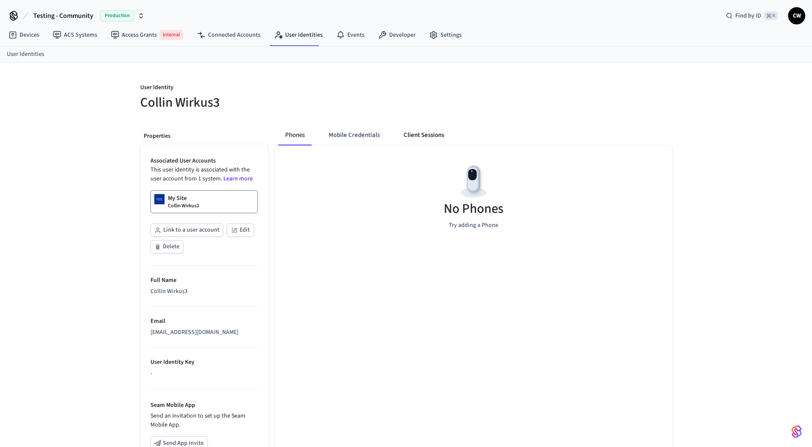
click at [420, 135] on button "Client Sessions" at bounding box center [424, 135] width 54 height 20
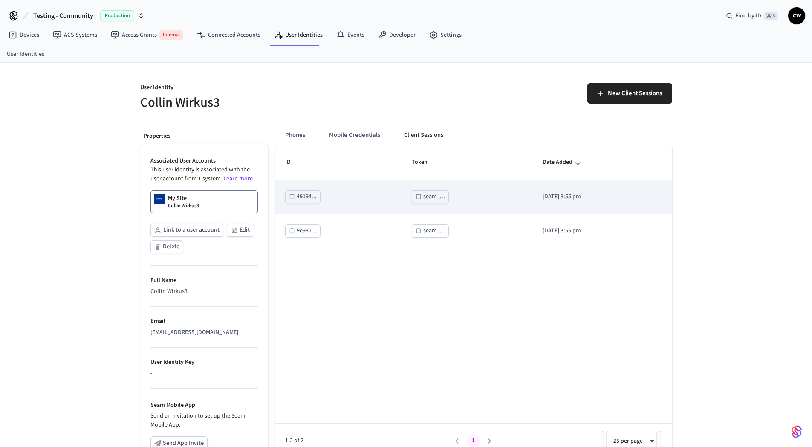
click at [423, 197] on div "seam_..." at bounding box center [434, 196] width 22 height 11
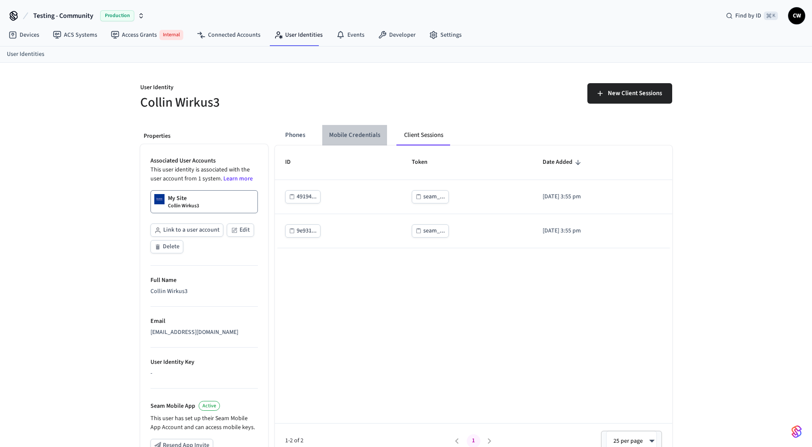
click at [348, 131] on button "Mobile Credentials" at bounding box center [354, 135] width 65 height 20
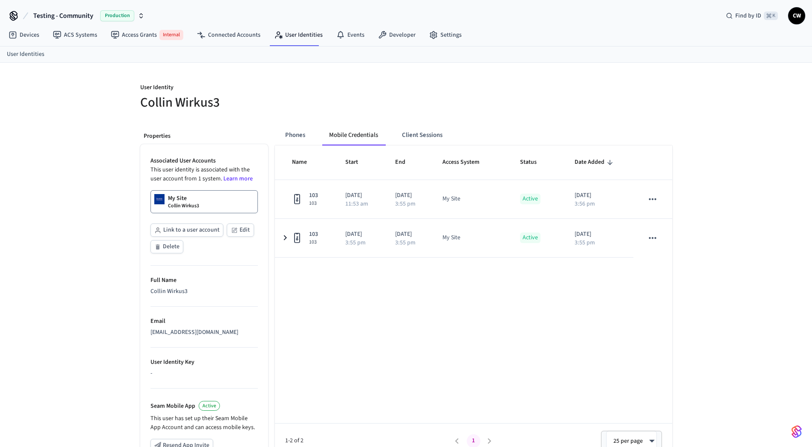
click at [351, 104] on h5 "Collin Wirkus3" at bounding box center [270, 102] width 261 height 17
click at [83, 41] on link "ACS Systems" at bounding box center [75, 34] width 58 height 15
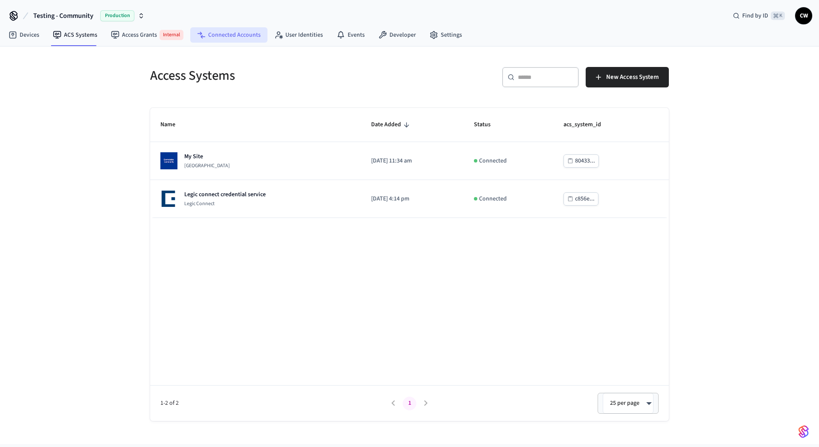
click at [216, 38] on link "Connected Accounts" at bounding box center [228, 34] width 77 height 15
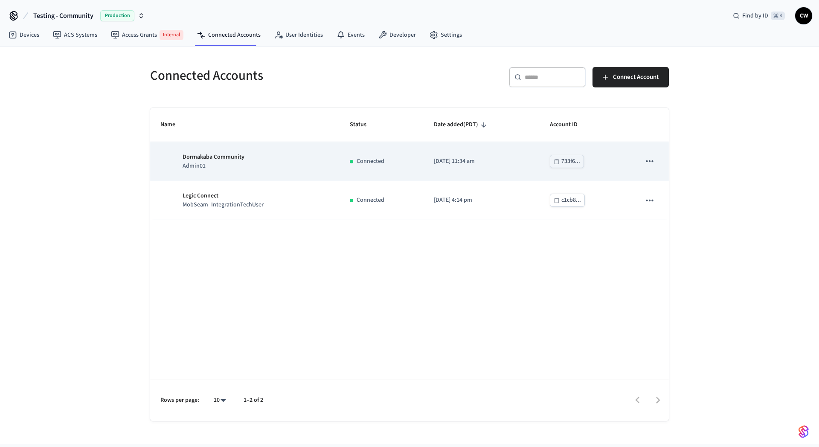
click at [263, 165] on div "Dormakaba Community Admin01" at bounding box center [244, 162] width 169 height 18
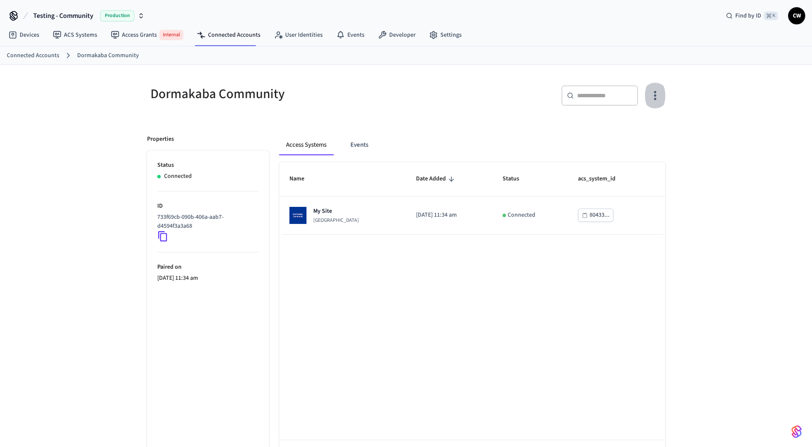
click at [655, 99] on icon "button" at bounding box center [655, 95] width 2 height 9
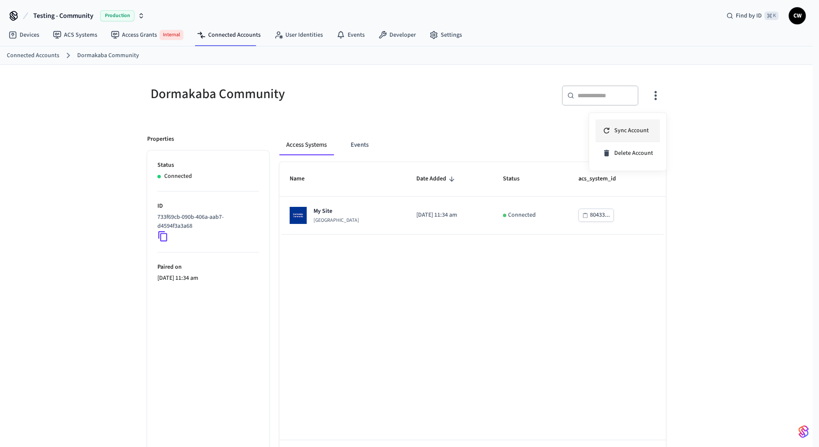
click at [640, 129] on span "Sync Account" at bounding box center [631, 130] width 35 height 9
click at [432, 113] on div at bounding box center [409, 223] width 819 height 447
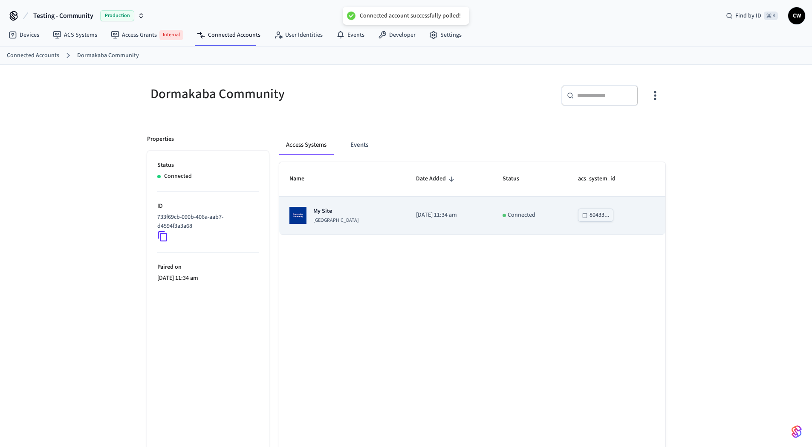
click at [386, 223] on div "My Site Dormakaba Community Site" at bounding box center [343, 215] width 107 height 17
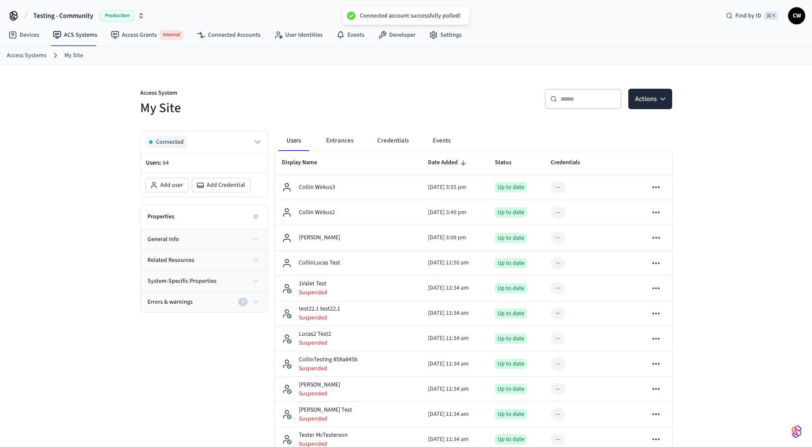
click at [233, 101] on h5 "My Site" at bounding box center [270, 107] width 261 height 17
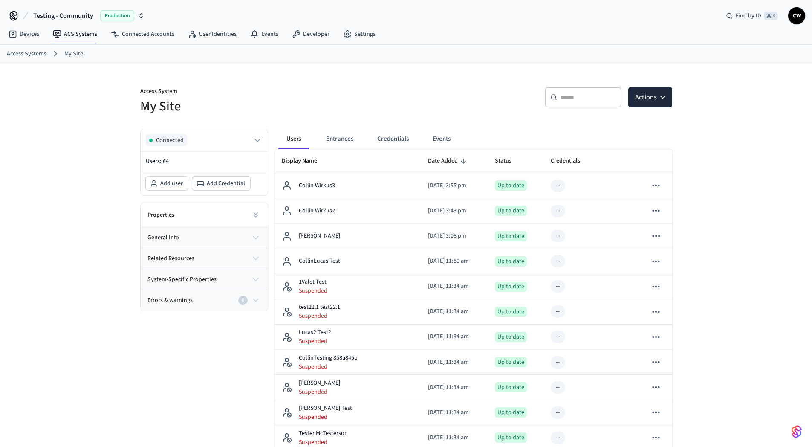
click at [307, 107] on h5 "My Site" at bounding box center [270, 106] width 261 height 17
click at [156, 30] on link "Connected Accounts" at bounding box center [142, 33] width 77 height 15
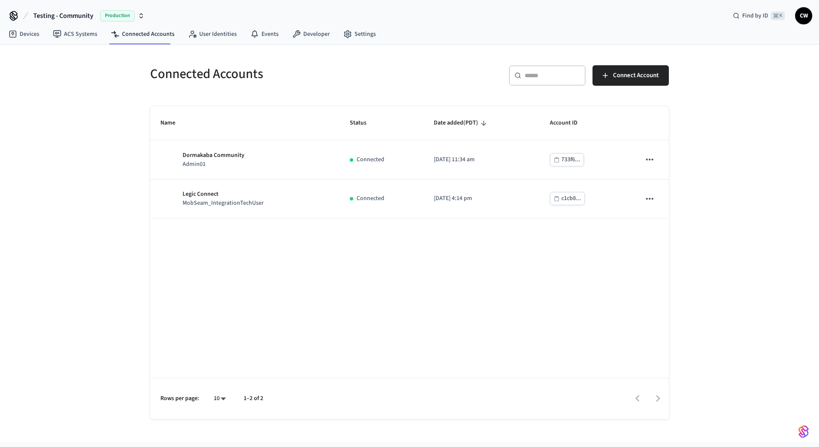
click at [309, 94] on div "Connected Accounts ​ ​ Connect Account Name Status Date added (PDT) Account ID …" at bounding box center [409, 237] width 532 height 364
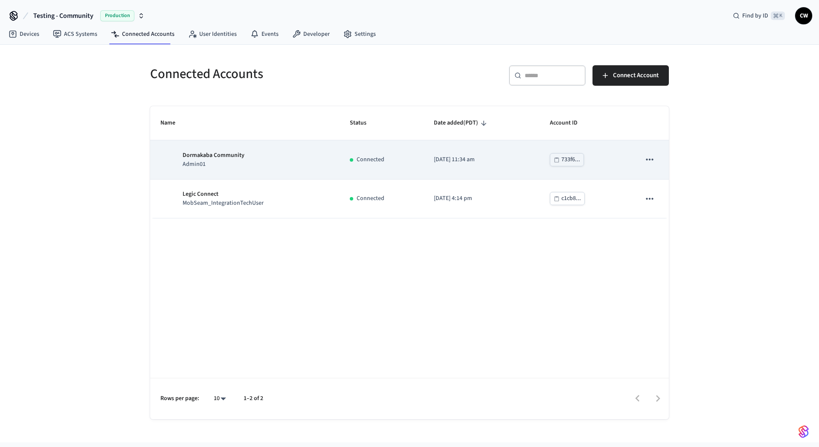
click at [267, 156] on div "Dormakaba Community Admin01" at bounding box center [244, 160] width 169 height 18
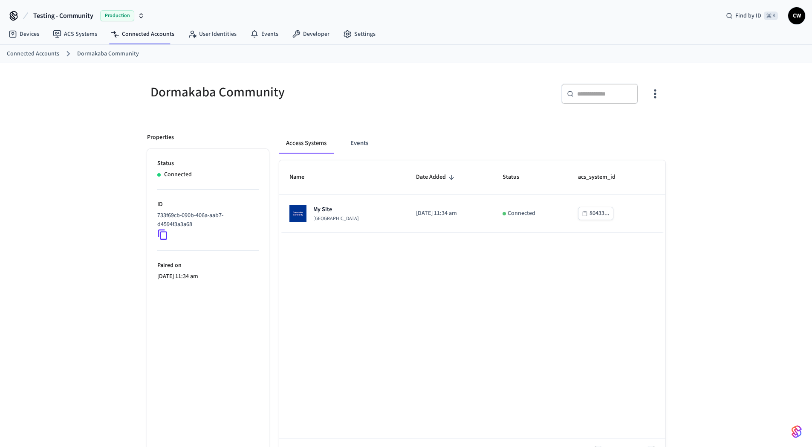
click at [659, 97] on icon "button" at bounding box center [655, 93] width 13 height 13
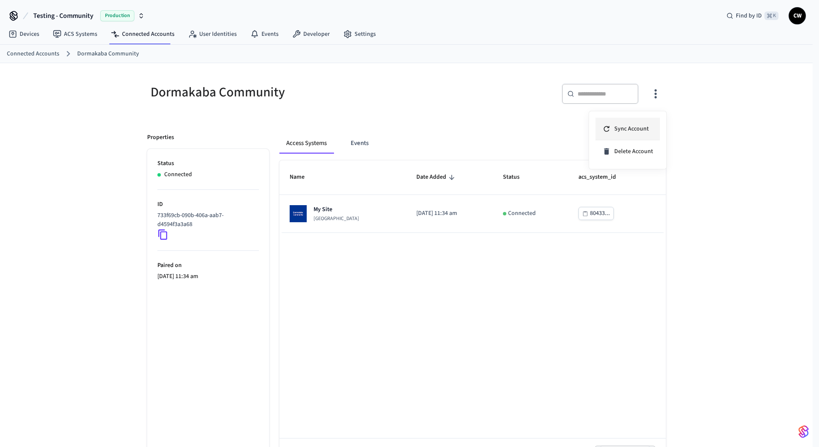
click at [644, 129] on span "Sync Account" at bounding box center [631, 129] width 35 height 9
click at [644, 130] on span "Sync Account" at bounding box center [631, 129] width 35 height 9
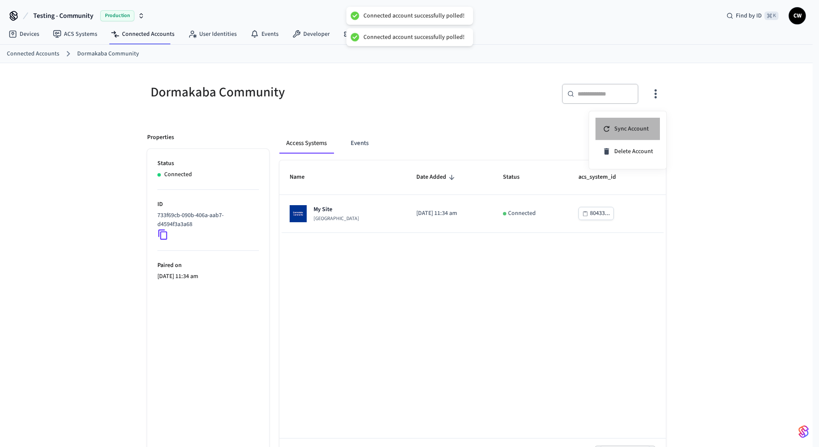
click at [643, 130] on span "Sync Account" at bounding box center [631, 129] width 35 height 9
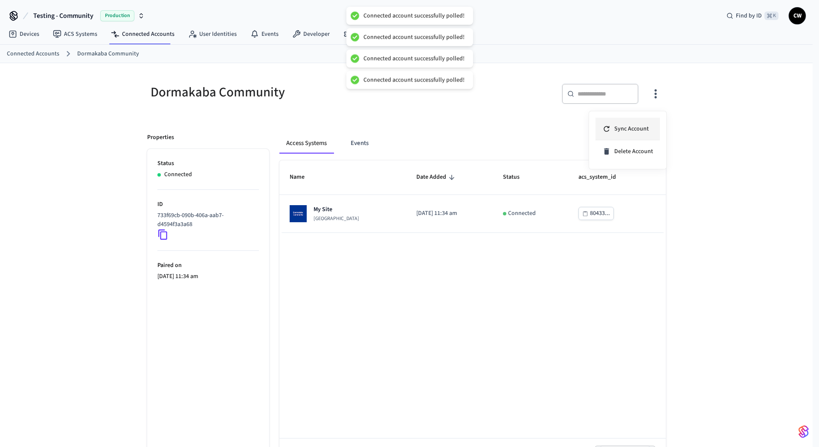
click at [643, 130] on span "Sync Account" at bounding box center [631, 129] width 35 height 9
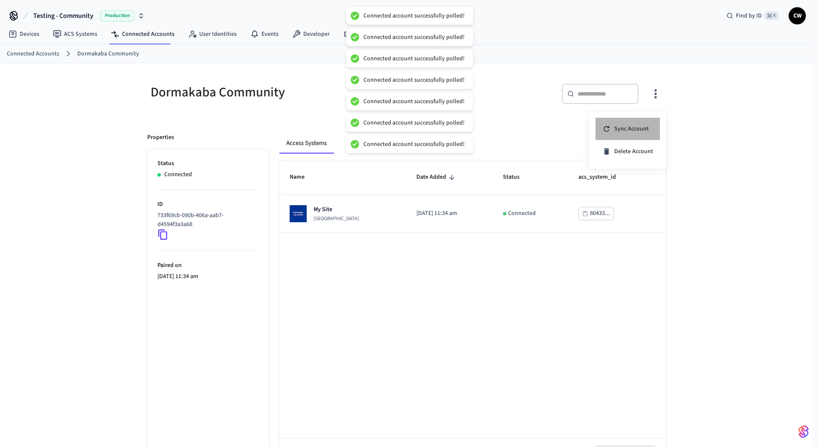
click at [643, 130] on span "Sync Account" at bounding box center [631, 129] width 35 height 9
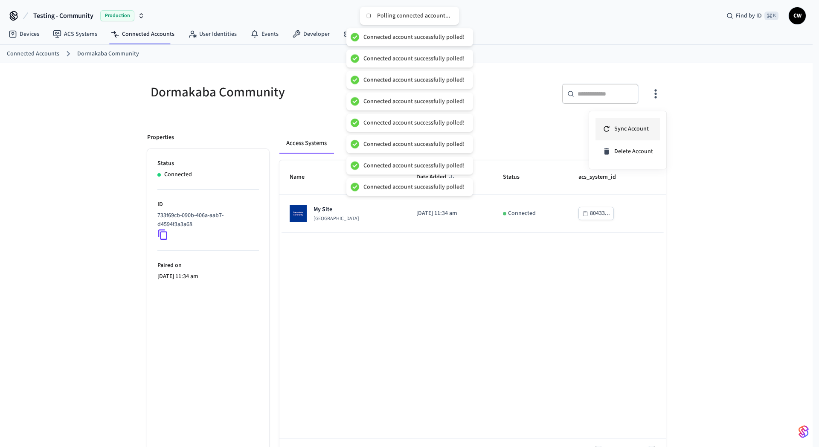
click at [643, 130] on span "Sync Account" at bounding box center [631, 129] width 35 height 9
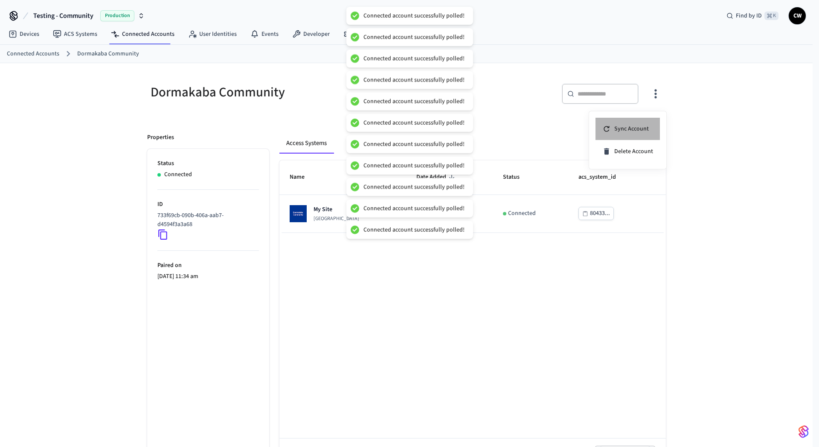
click at [643, 130] on span "Sync Account" at bounding box center [631, 129] width 35 height 9
click at [644, 130] on span "Sync Account" at bounding box center [631, 129] width 35 height 9
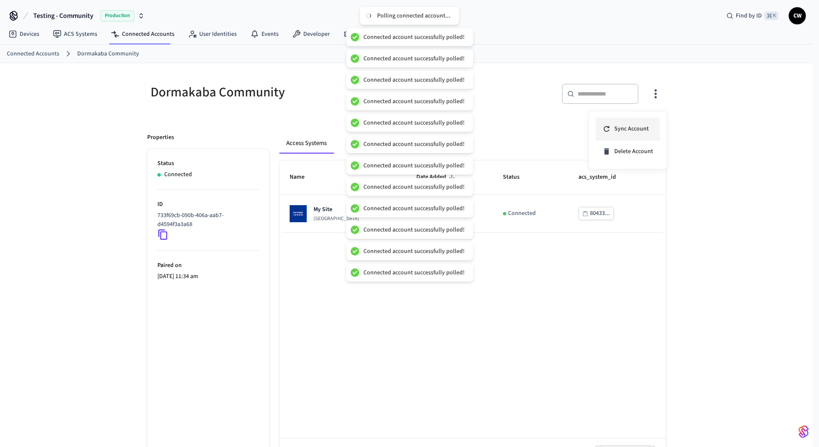
click at [644, 130] on span "Sync Account" at bounding box center [631, 129] width 35 height 9
click at [641, 129] on span "Sync Account" at bounding box center [631, 129] width 35 height 9
click at [640, 128] on span "Sync Account" at bounding box center [631, 129] width 35 height 9
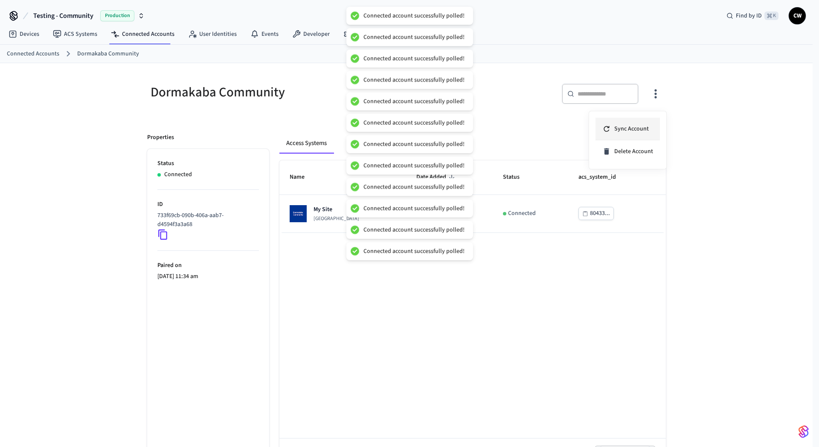
click at [640, 128] on span "Sync Account" at bounding box center [631, 129] width 35 height 9
click at [640, 127] on span "Sync Account" at bounding box center [631, 129] width 35 height 9
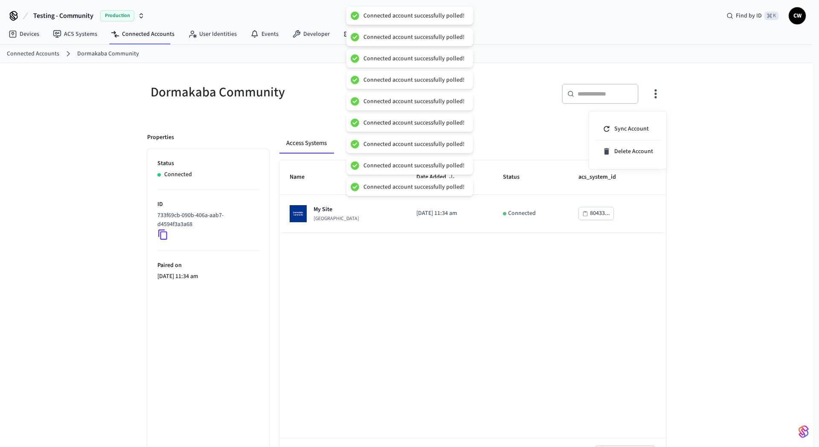
click at [552, 108] on div at bounding box center [409, 223] width 819 height 447
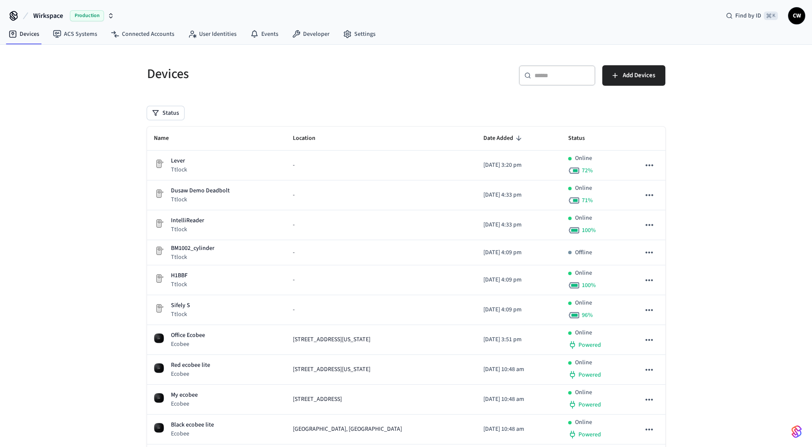
click at [50, 10] on button "Wirkspace Production" at bounding box center [74, 16] width 86 height 18
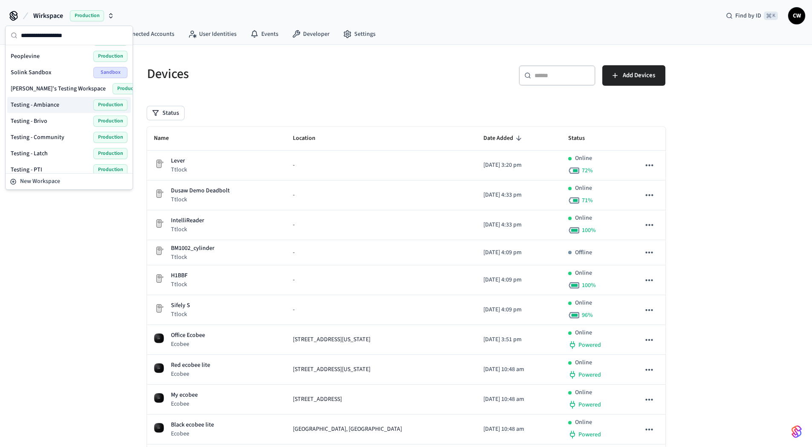
scroll to position [364, 0]
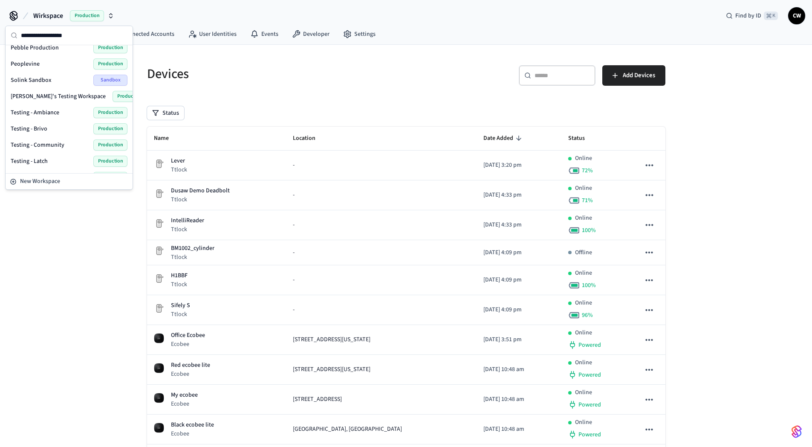
click at [57, 146] on span "Testing - Community" at bounding box center [38, 145] width 54 height 9
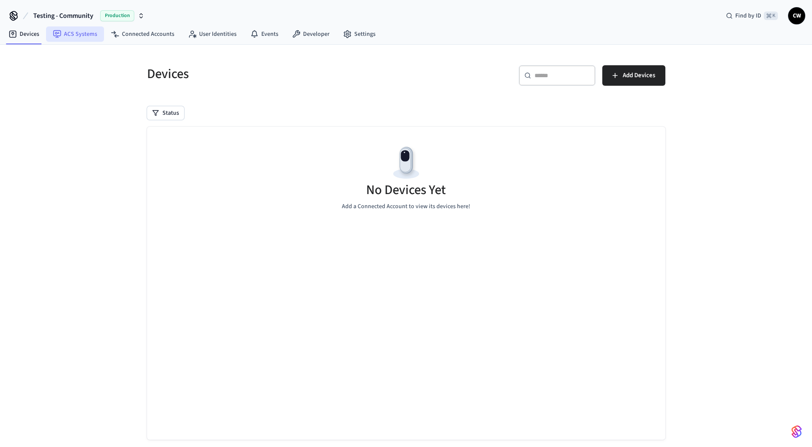
click at [70, 31] on link "ACS Systems" at bounding box center [75, 33] width 58 height 15
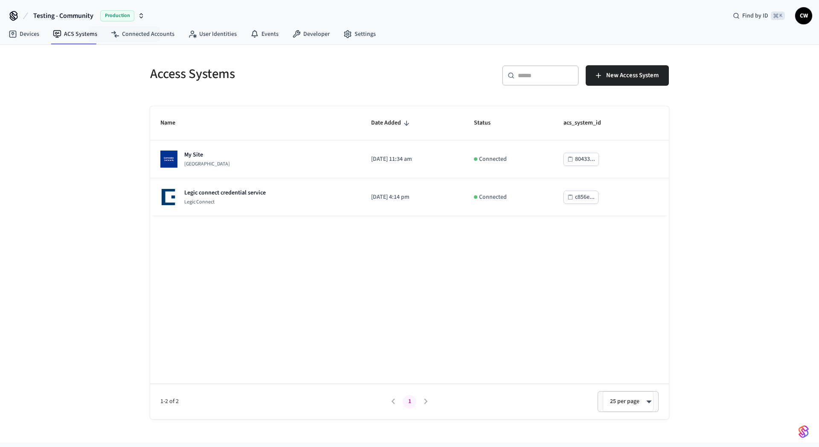
click at [117, 201] on div "Access Systems ​ ​ New Access System Name Date Added Status acs_system_id My Si…" at bounding box center [409, 243] width 819 height 397
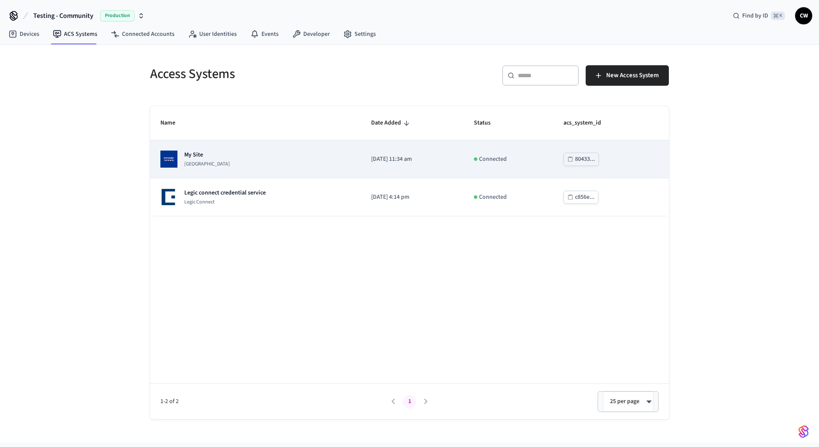
click at [230, 151] on p "My Site" at bounding box center [207, 155] width 46 height 9
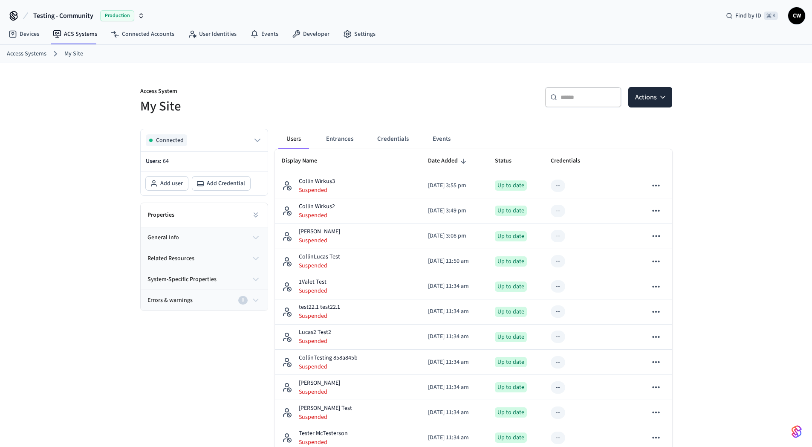
click at [342, 94] on p "Access System" at bounding box center [270, 92] width 261 height 11
click at [393, 136] on button "Credentials" at bounding box center [393, 139] width 45 height 20
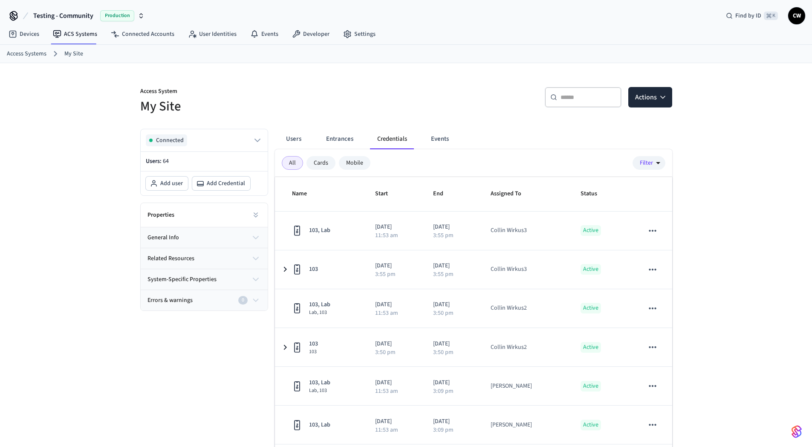
click at [353, 116] on div "Access System My Site ​ ​ Actions Connected Users: 64 Add user Add Credential P…" at bounding box center [406, 276] width 546 height 427
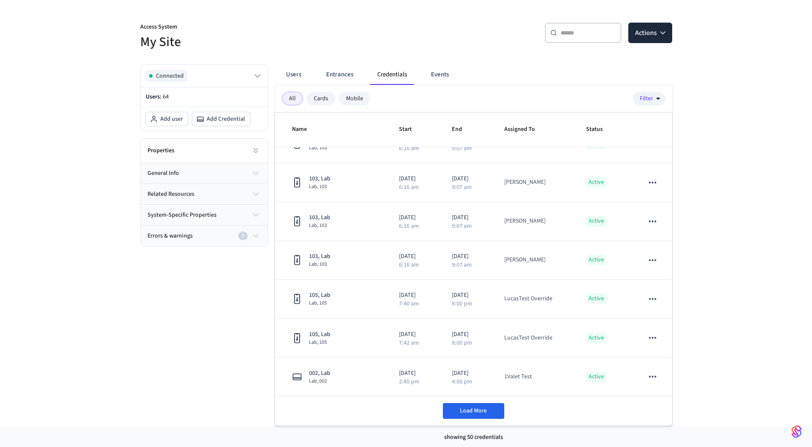
scroll to position [66, 0]
click at [474, 410] on span "Load More" at bounding box center [473, 409] width 27 height 9
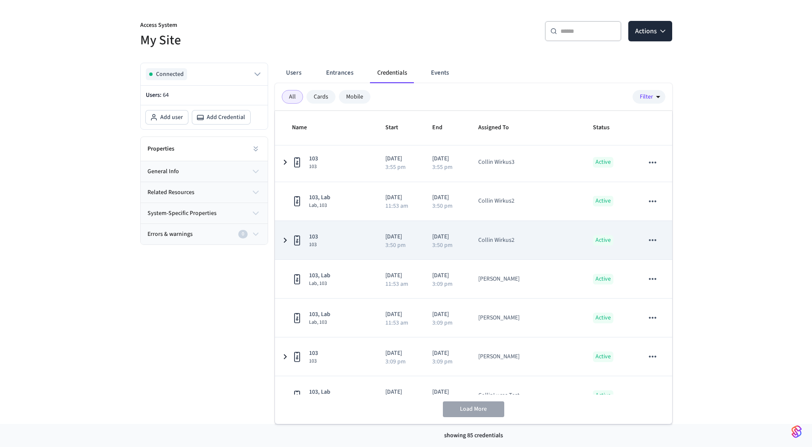
scroll to position [0, 0]
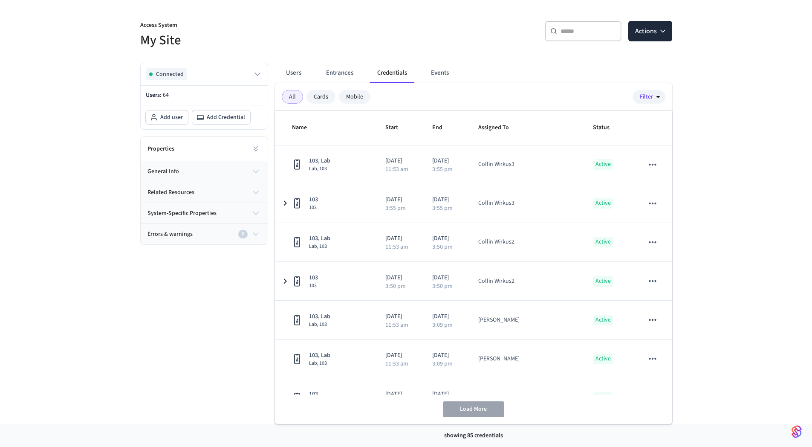
click at [711, 261] on div "Access System My Site ​ ​ Actions Connected Users: 64 Add user Add Credential P…" at bounding box center [406, 210] width 812 height 427
click at [135, 245] on div "Connected Users: 64 Add user Add Credential Properties general info related res…" at bounding box center [200, 240] width 135 height 368
click at [91, 87] on div "Access System My Site ​ ​ Actions Connected Users: 64 Add user Add Credential P…" at bounding box center [406, 210] width 812 height 427
click at [290, 74] on button "Users" at bounding box center [293, 73] width 31 height 20
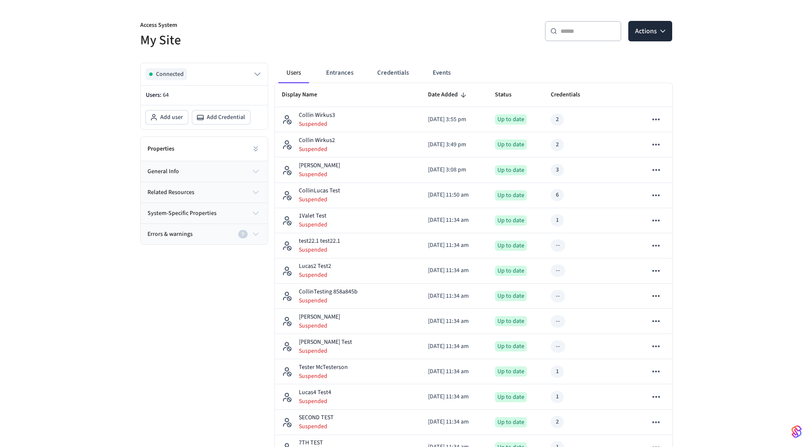
click at [406, 74] on button "Credentials" at bounding box center [393, 73] width 45 height 20
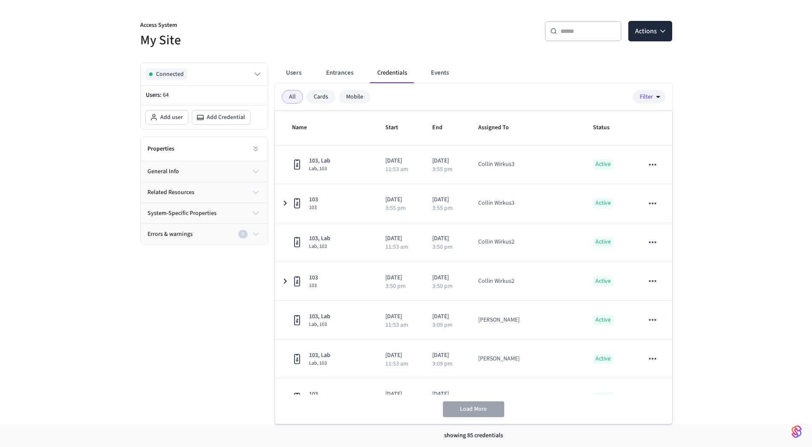
click at [307, 54] on div "Access System My Site ​ ​ Actions Connected Users: 64 Add user Add Credential P…" at bounding box center [406, 210] width 546 height 427
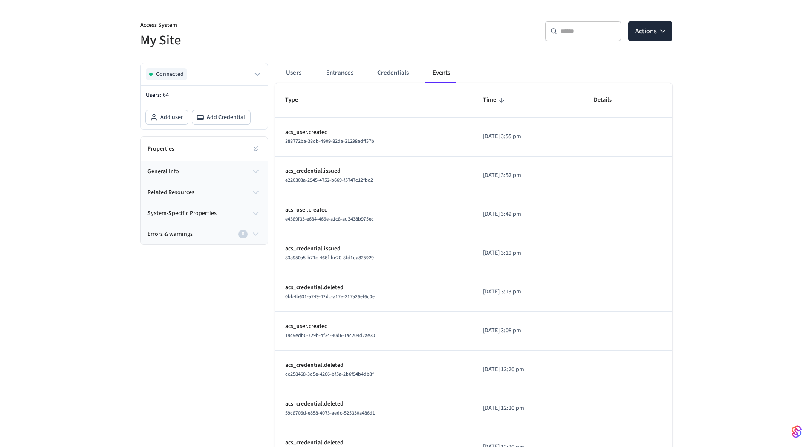
click at [471, 50] on div "Access System My Site ​ ​ Actions Connected Users: 64 Add user Add Credential P…" at bounding box center [406, 272] width 546 height 550
click at [299, 74] on button "Users" at bounding box center [293, 73] width 31 height 20
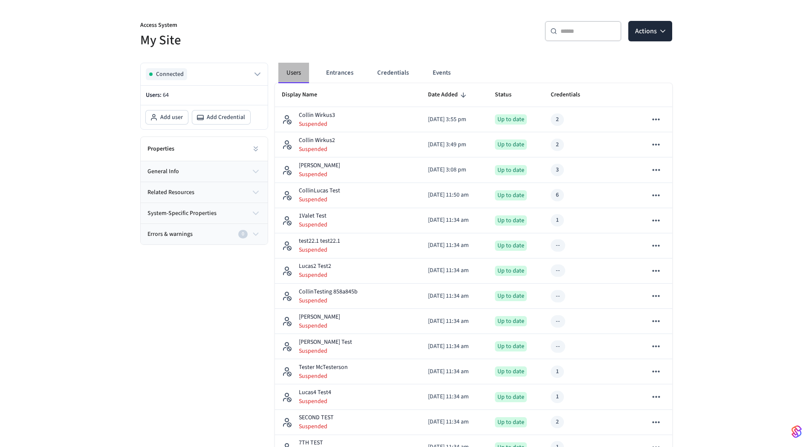
click at [299, 74] on button "Users" at bounding box center [293, 73] width 31 height 20
click at [298, 74] on button "Users" at bounding box center [293, 73] width 31 height 20
click at [350, 75] on button "Entrances" at bounding box center [339, 73] width 41 height 20
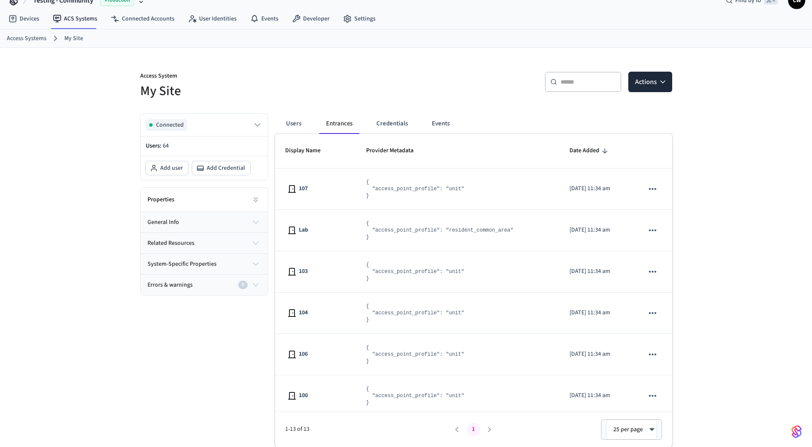
scroll to position [15, 0]
click at [388, 124] on button "Credentials" at bounding box center [392, 123] width 45 height 20
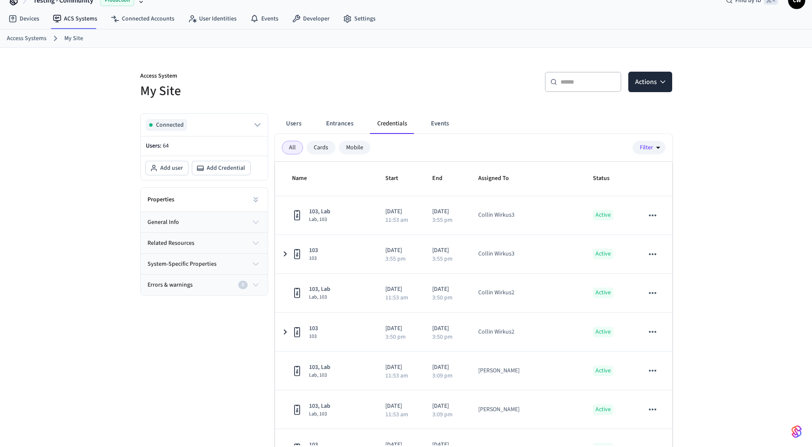
click at [364, 85] on h5 "My Site" at bounding box center [270, 90] width 261 height 17
click at [350, 67] on div "Access System My Site" at bounding box center [265, 80] width 271 height 38
click at [159, 351] on div "Connected Users: 64 Add user Add Credential Properties general info related res…" at bounding box center [200, 291] width 135 height 368
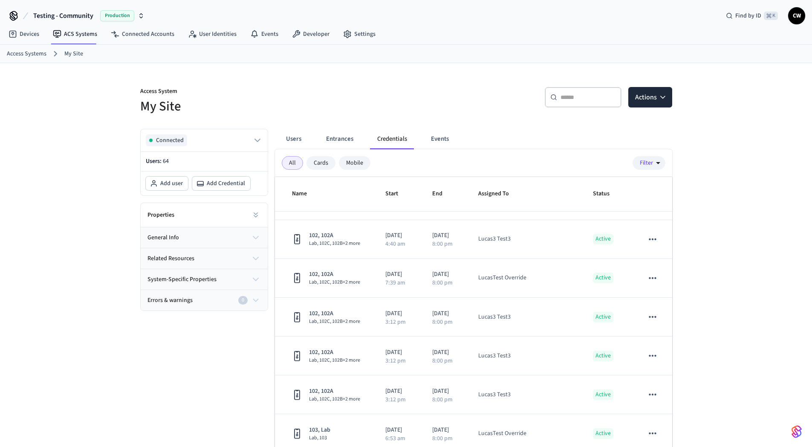
scroll to position [3053, 0]
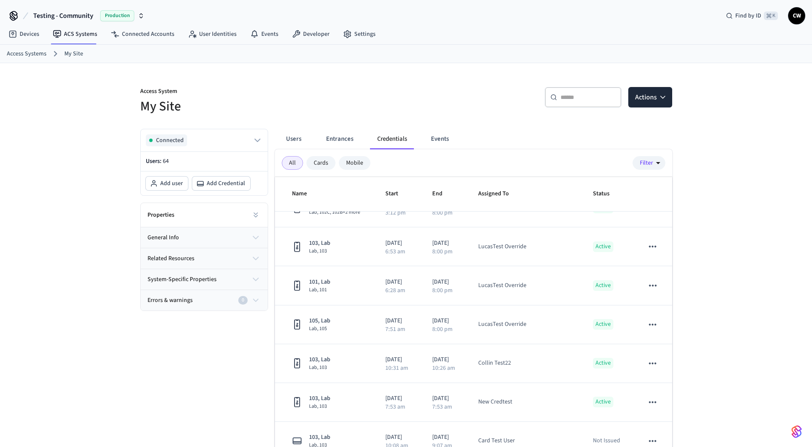
click at [741, 319] on div "Access System My Site ​ ​ Actions Connected Users: 64 Add user Add Credential P…" at bounding box center [406, 276] width 812 height 427
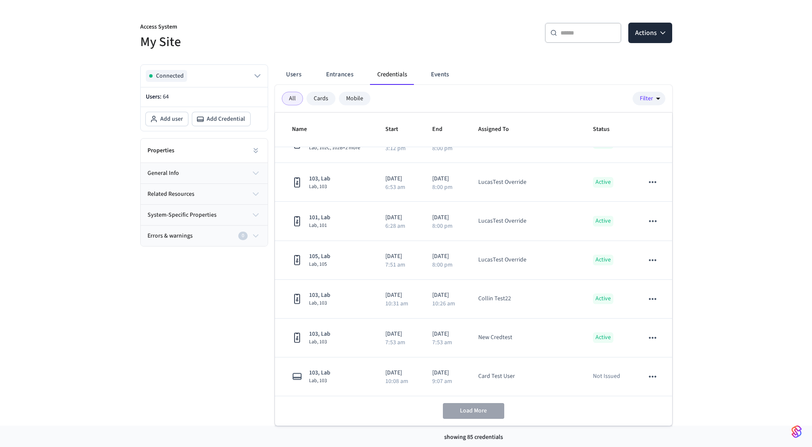
scroll to position [66, 0]
click at [88, 218] on div "Access System My Site ​ ​ Actions Connected Users: 64 Add user Add Credential P…" at bounding box center [406, 210] width 812 height 427
click at [127, 298] on div "Access System My Site ​ ​ Actions Connected Users: 64 Add user Add Credential P…" at bounding box center [406, 210] width 812 height 427
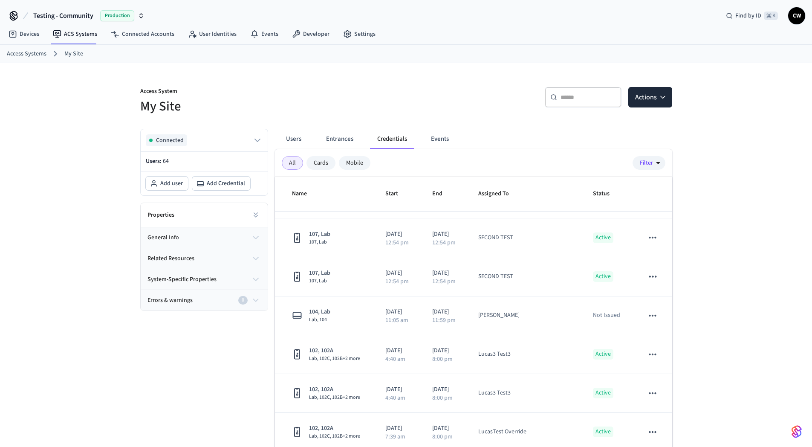
scroll to position [3034, 0]
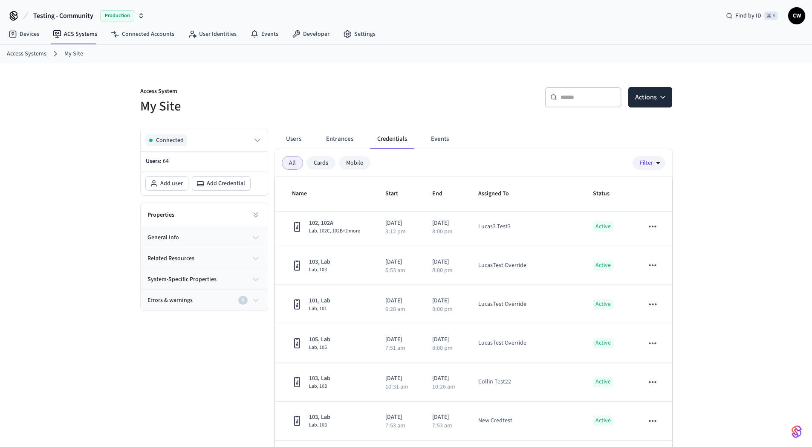
click at [696, 304] on div "Access System My Site ​ ​ Actions Connected Users: 64 Add user Add Credential P…" at bounding box center [406, 276] width 812 height 427
